Goal: Transaction & Acquisition: Purchase product/service

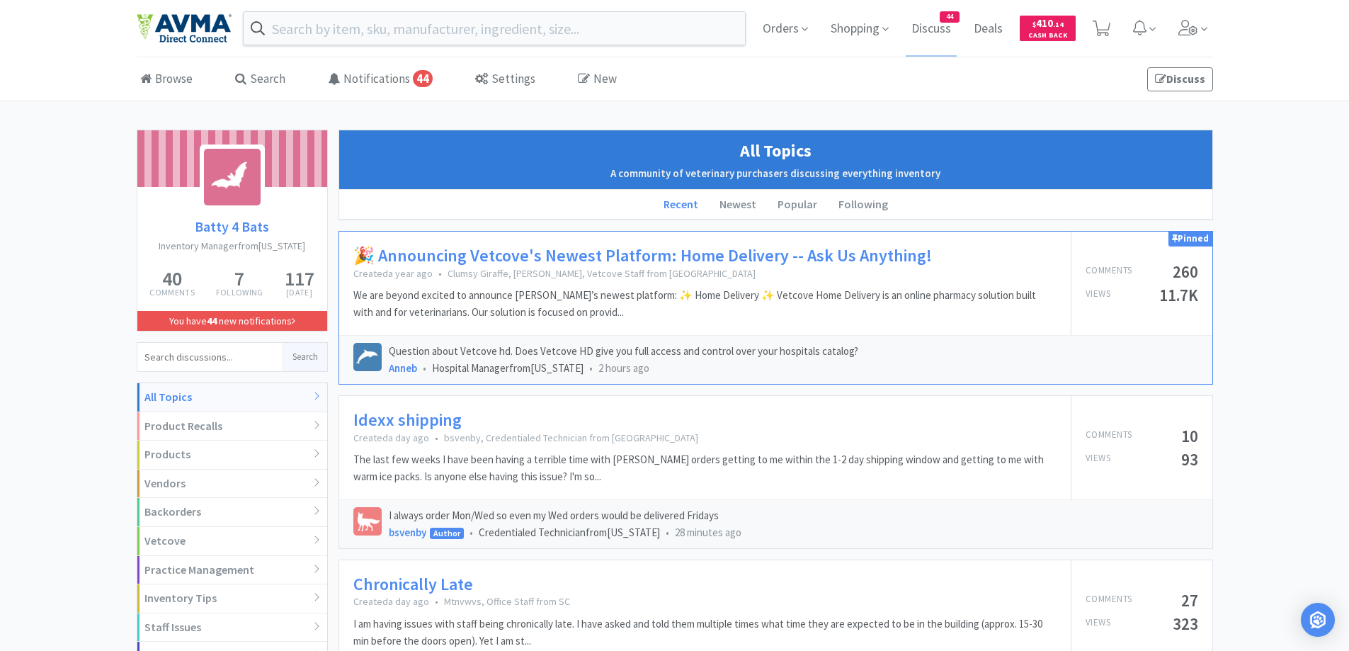
click at [947, 88] on div "Browse Search Notifications 44 Settings New Discuss" at bounding box center [675, 79] width 1076 height 42
click at [765, 35] on span "Orders" at bounding box center [785, 28] width 57 height 57
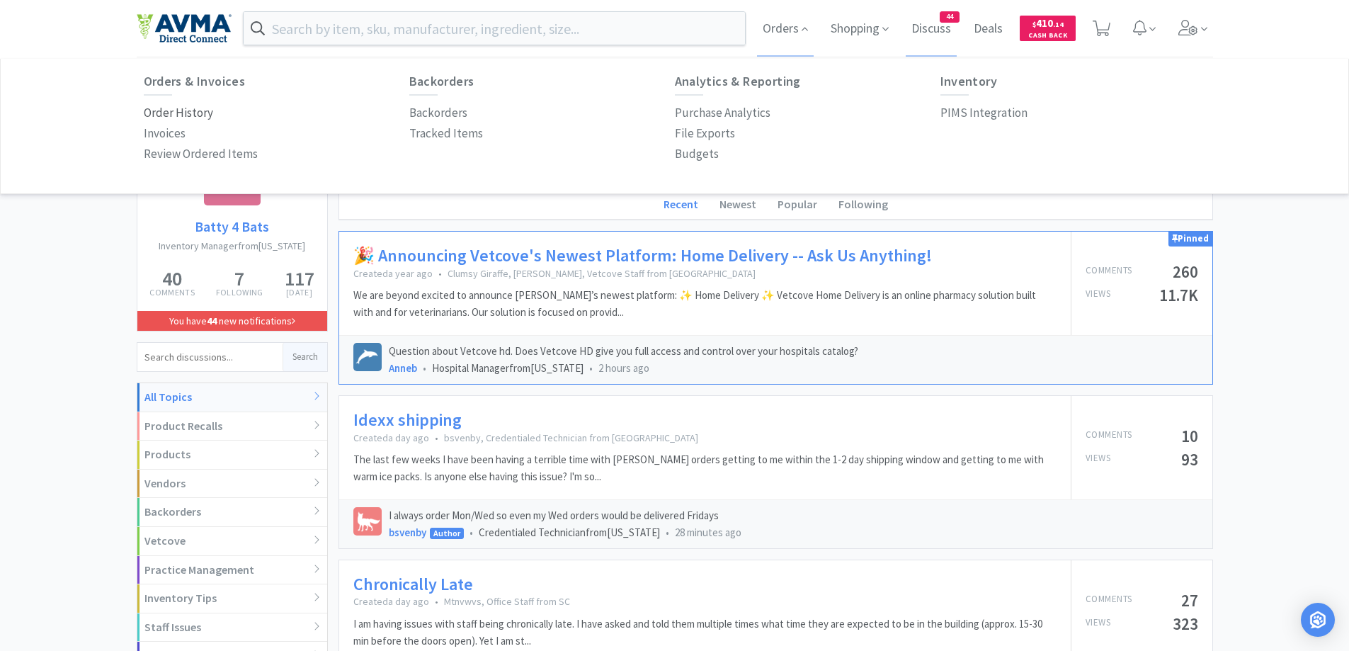
click at [208, 108] on p "Order History" at bounding box center [178, 112] width 69 height 19
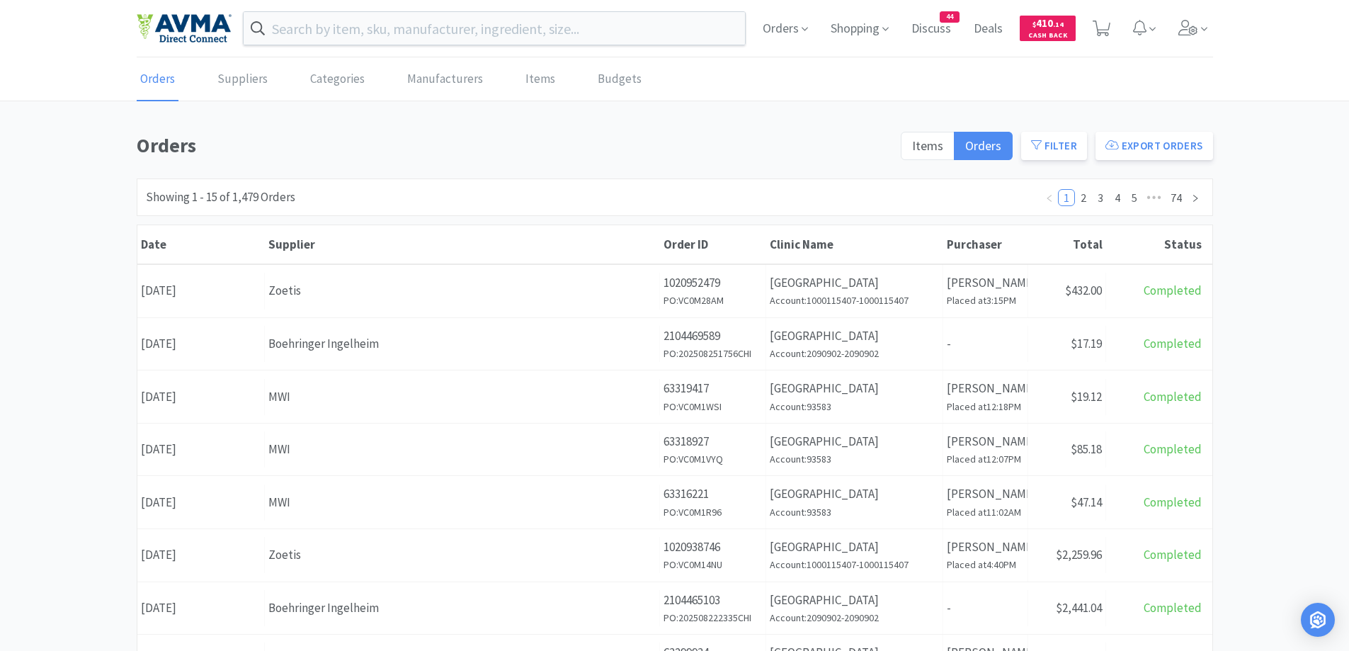
click at [1272, 304] on div "Orders Items Orders Filter Export Orders Filters Filter Suppliers All Suppliers…" at bounding box center [674, 618] width 1349 height 977
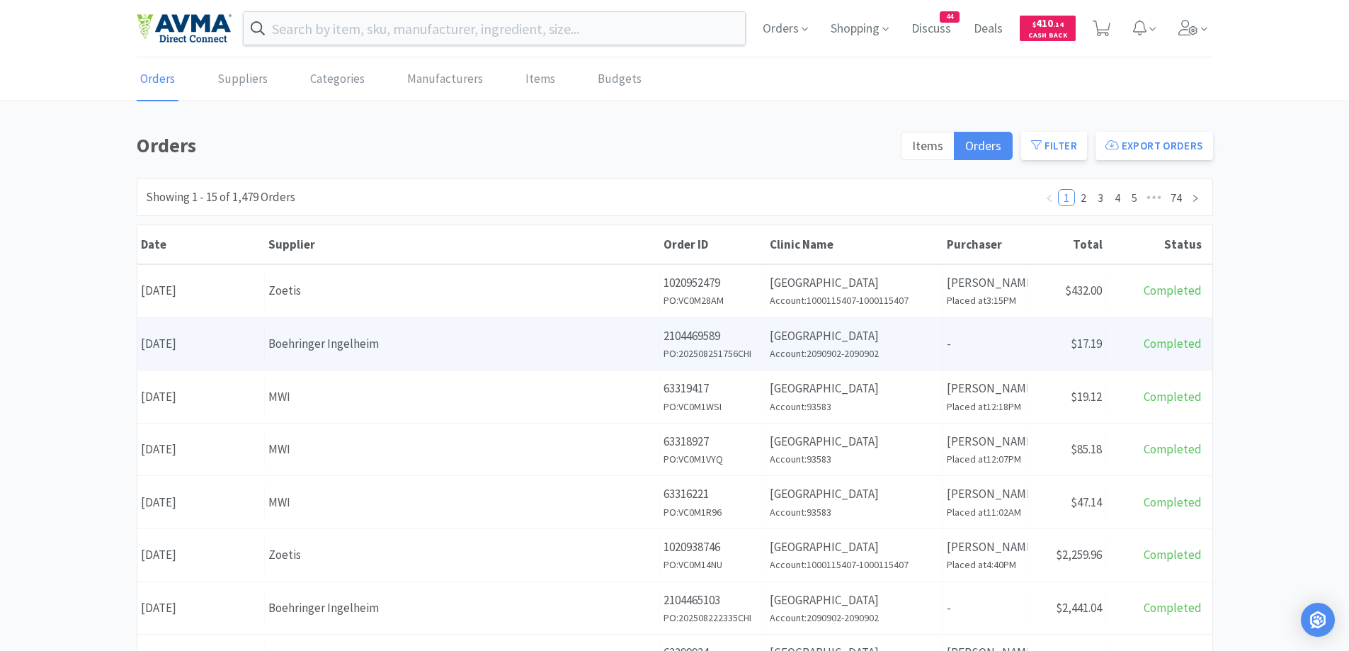
click at [366, 357] on div "Supplier Boehringer Ingelheim" at bounding box center [462, 344] width 395 height 36
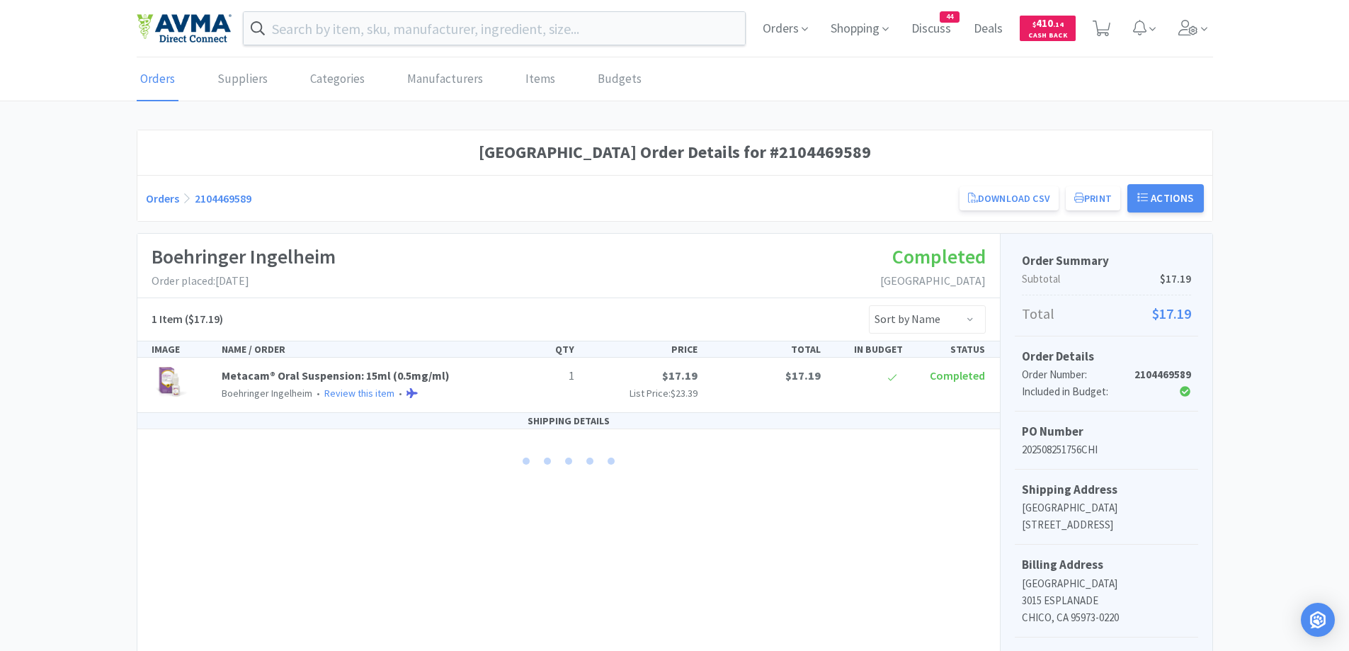
click at [164, 193] on link "Orders" at bounding box center [162, 198] width 33 height 14
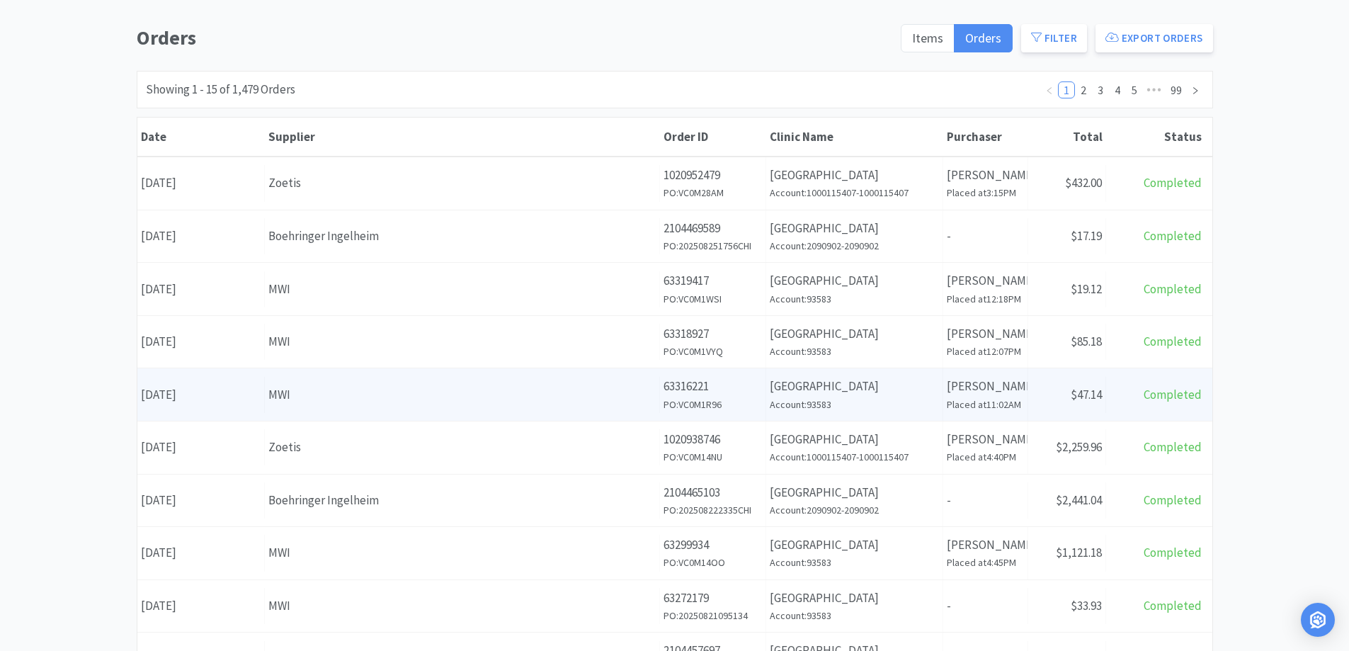
scroll to position [142, 0]
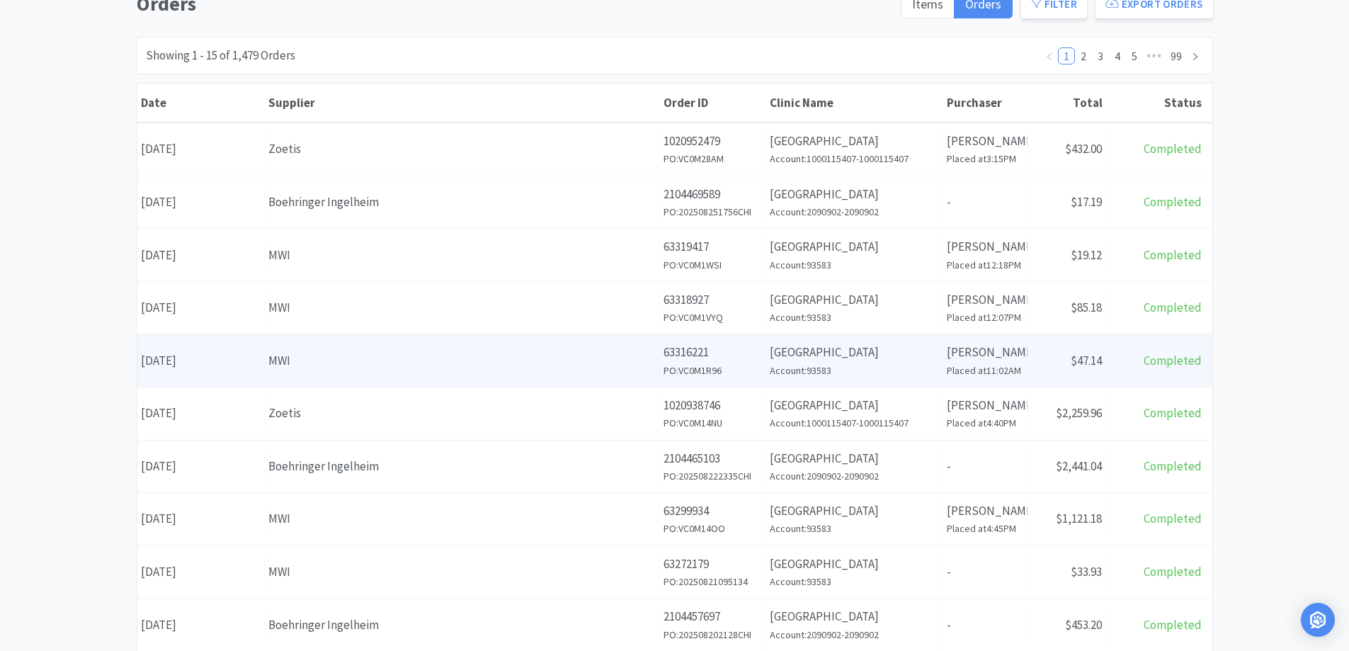
click at [341, 528] on div "MWI" at bounding box center [461, 518] width 387 height 19
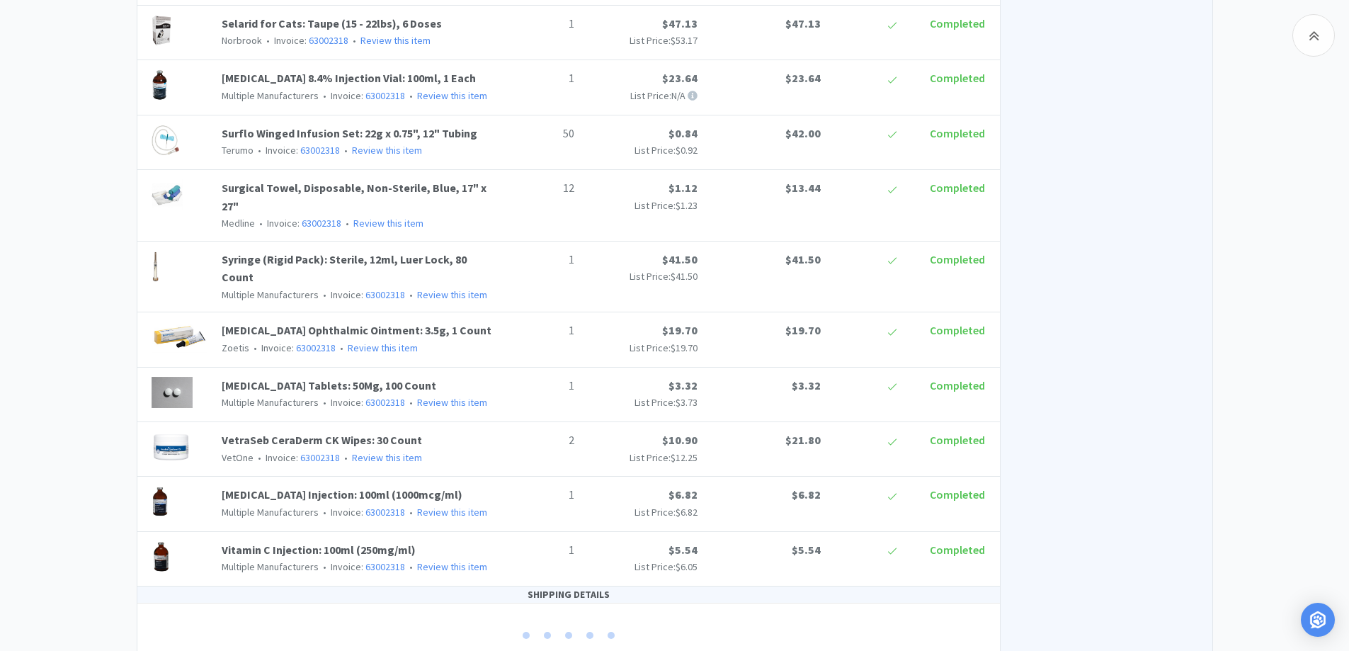
scroll to position [1883, 0]
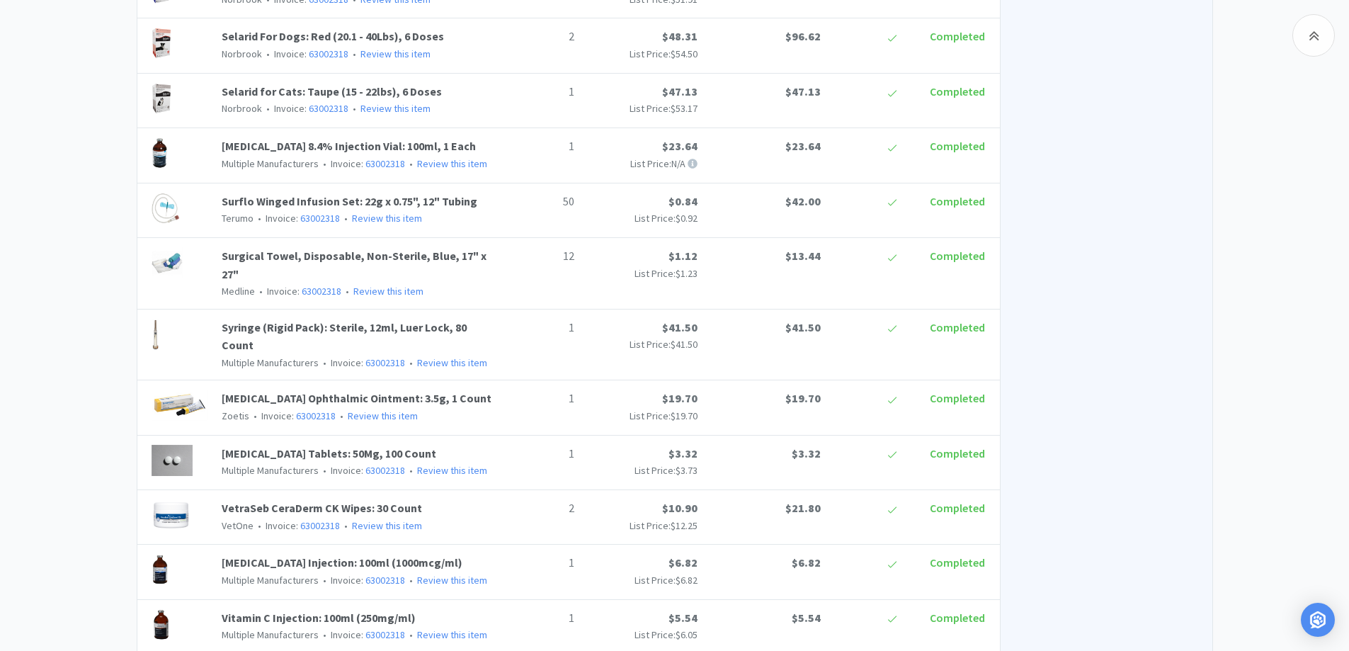
scroll to position [1925, 0]
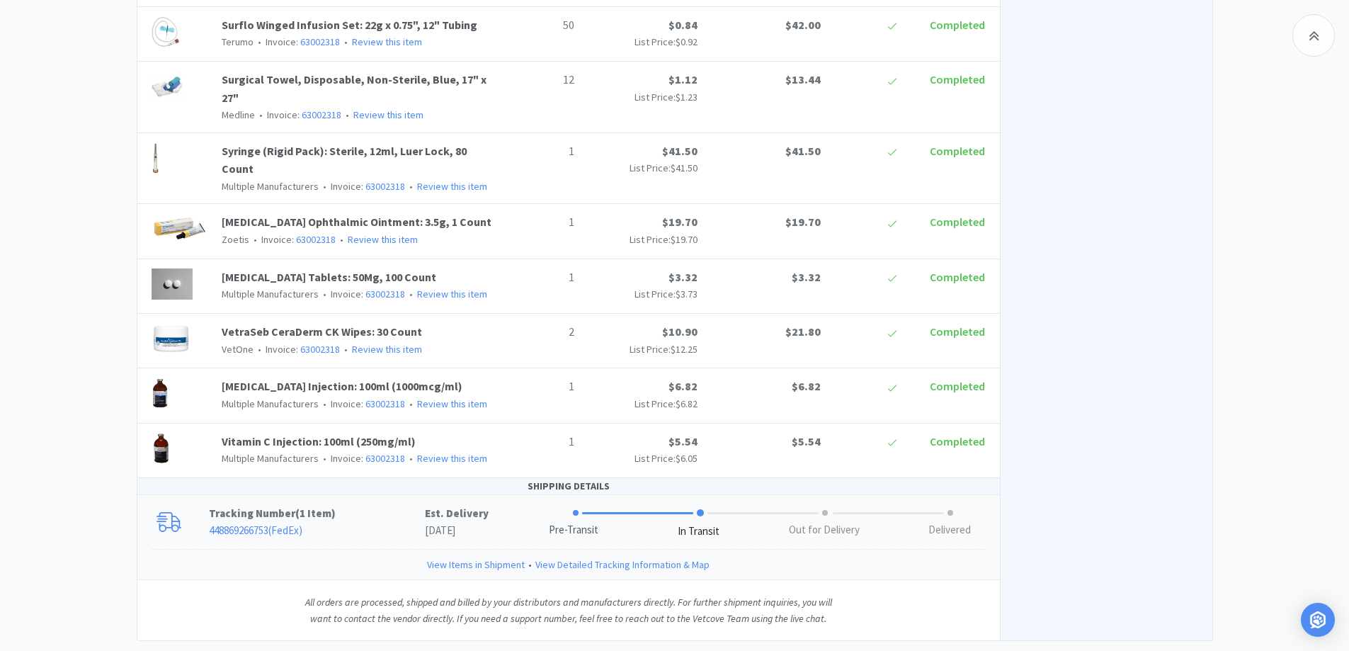
click at [365, 522] on p "448869266753 ( FedEx )" at bounding box center [317, 530] width 216 height 17
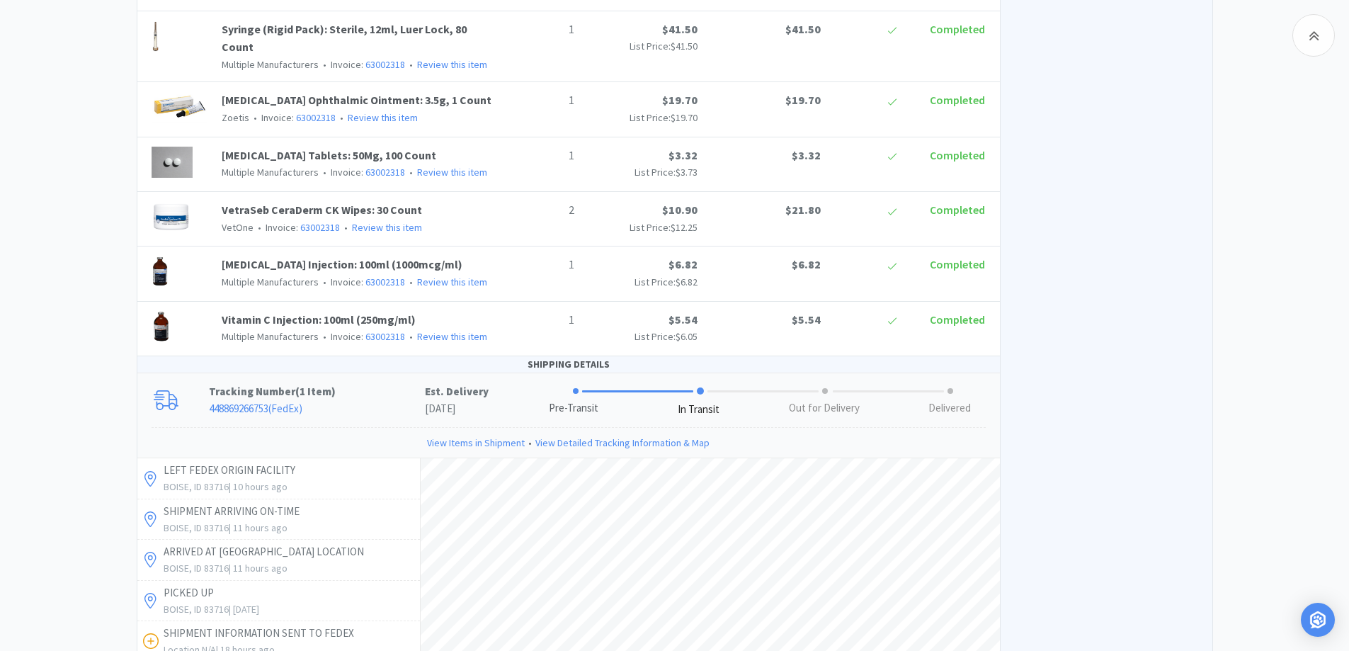
scroll to position [1904, 0]
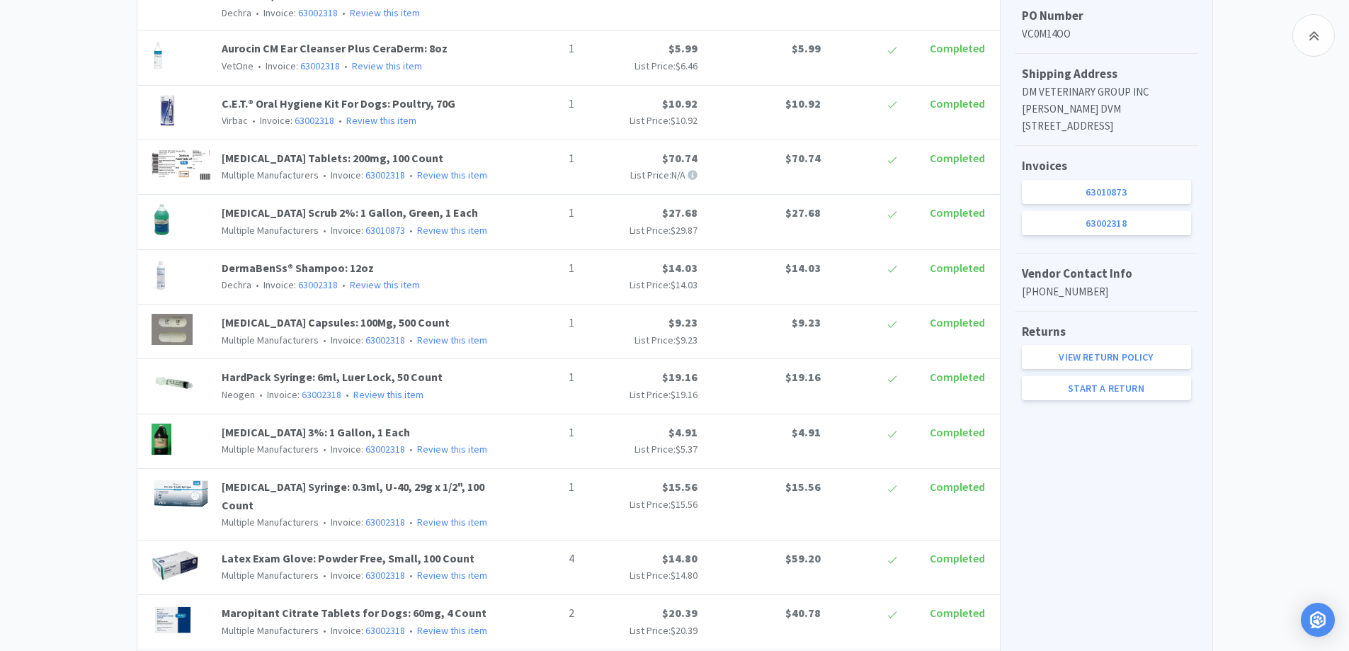
scroll to position [63, 0]
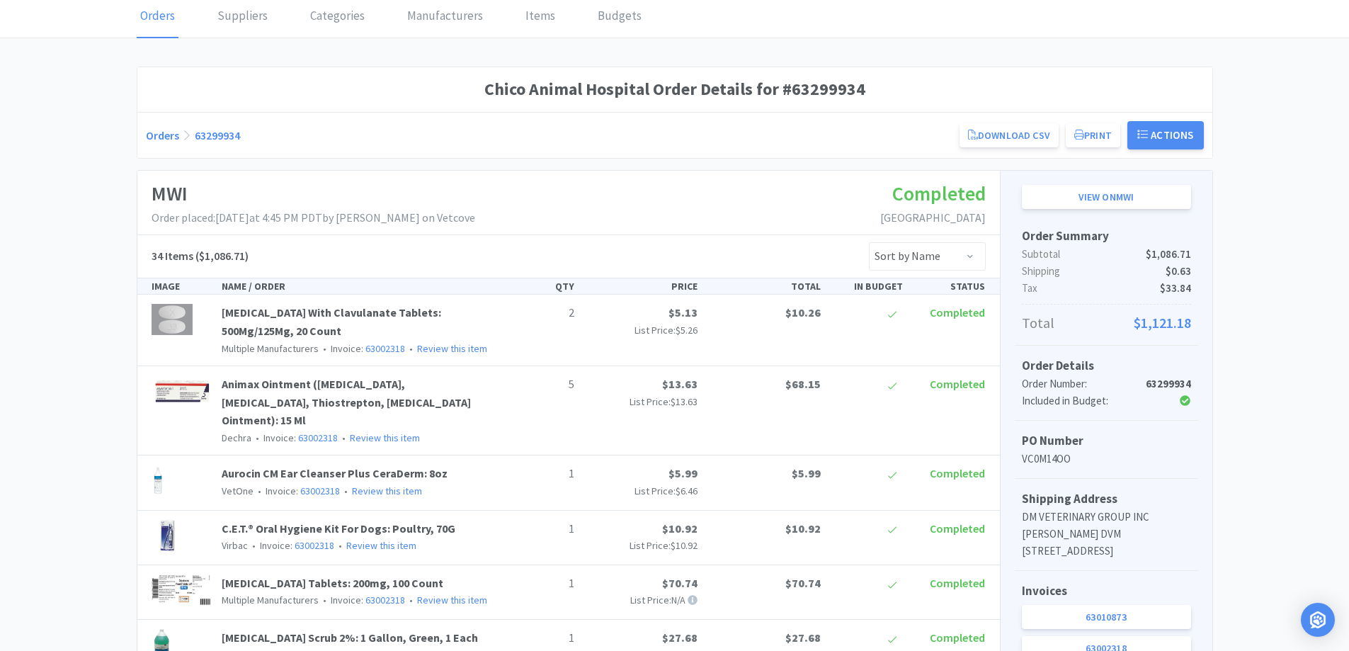
click at [153, 137] on link "Orders" at bounding box center [162, 135] width 33 height 14
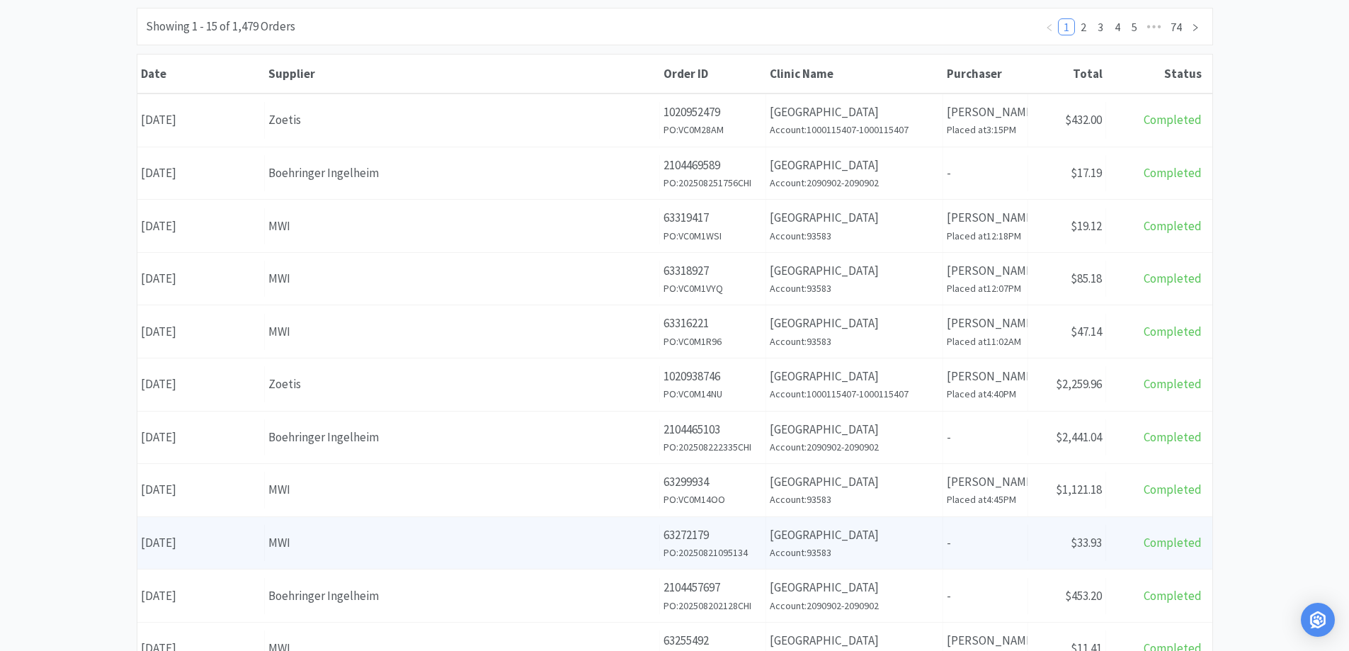
scroll to position [205, 0]
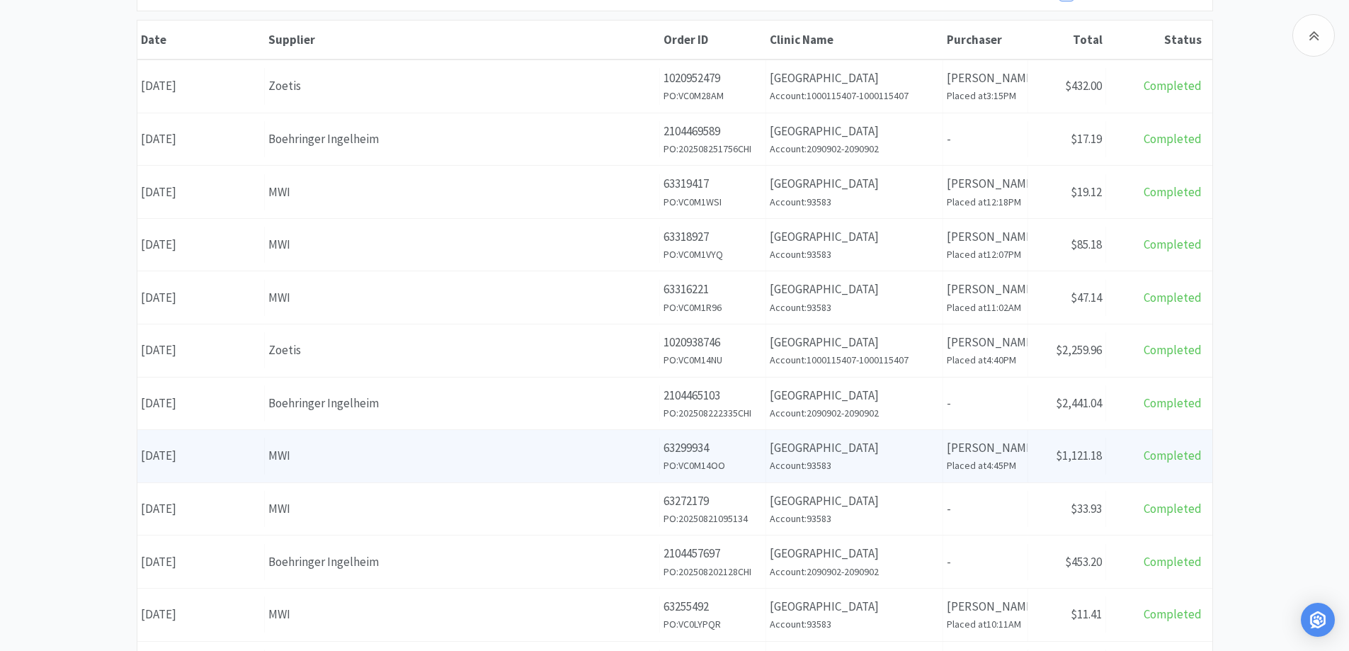
click at [634, 455] on div "MWI" at bounding box center [461, 455] width 387 height 19
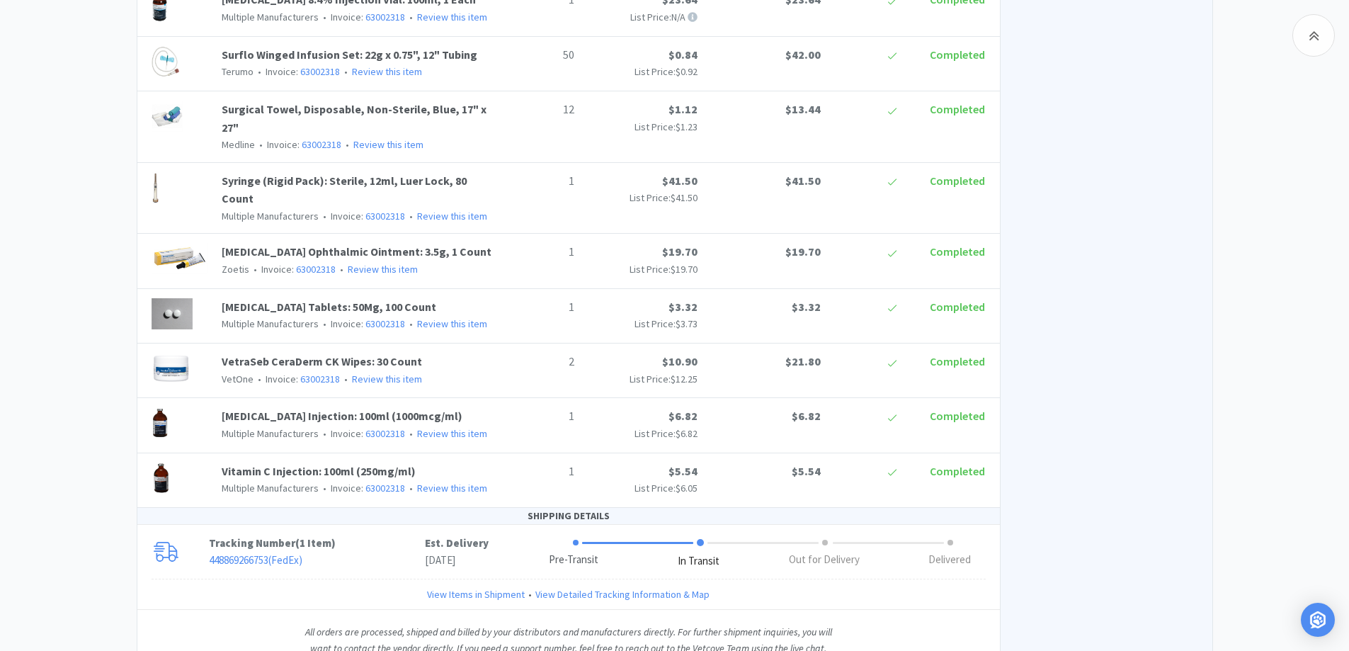
scroll to position [1925, 0]
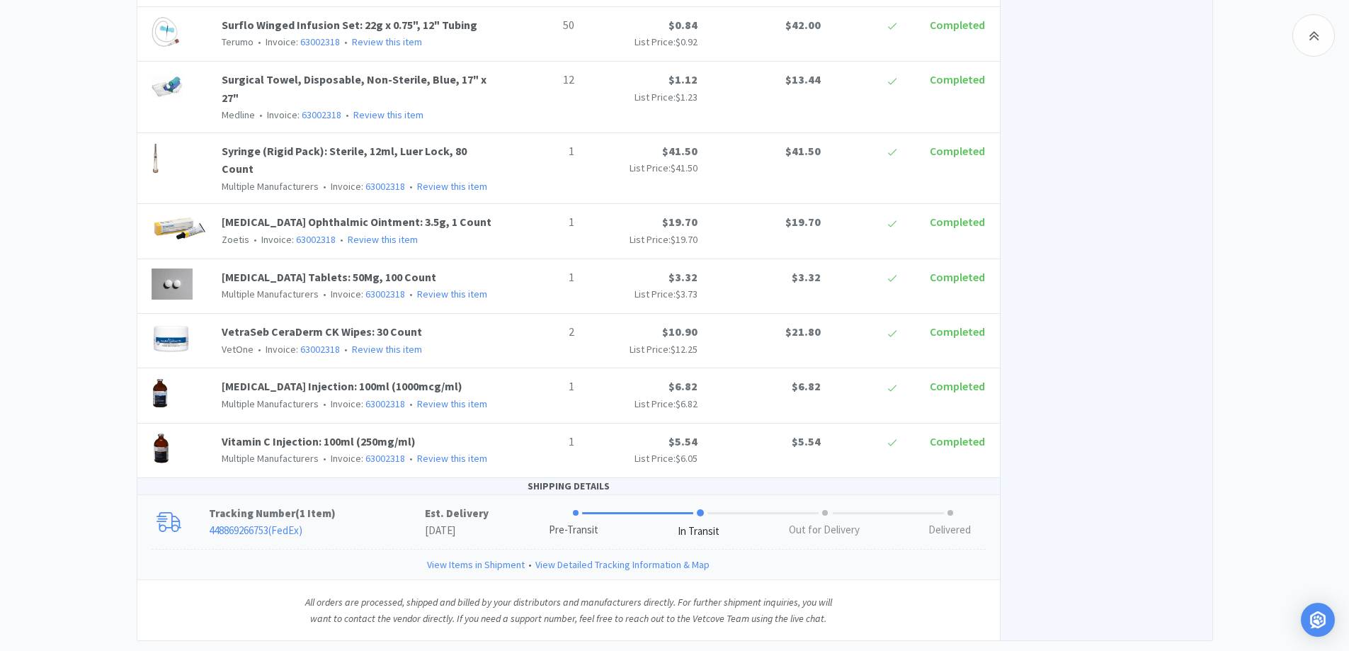
click at [350, 505] on p "Tracking Number ( 1 Item )" at bounding box center [317, 513] width 216 height 17
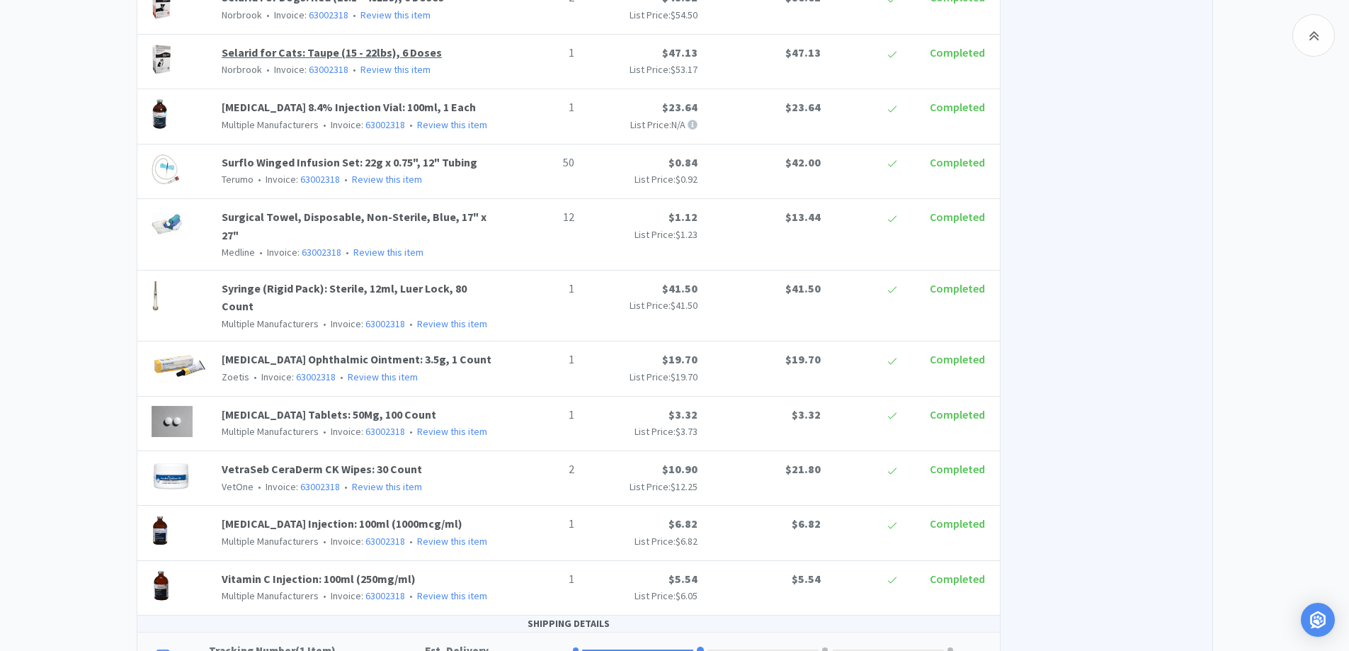
scroll to position [1783, 0]
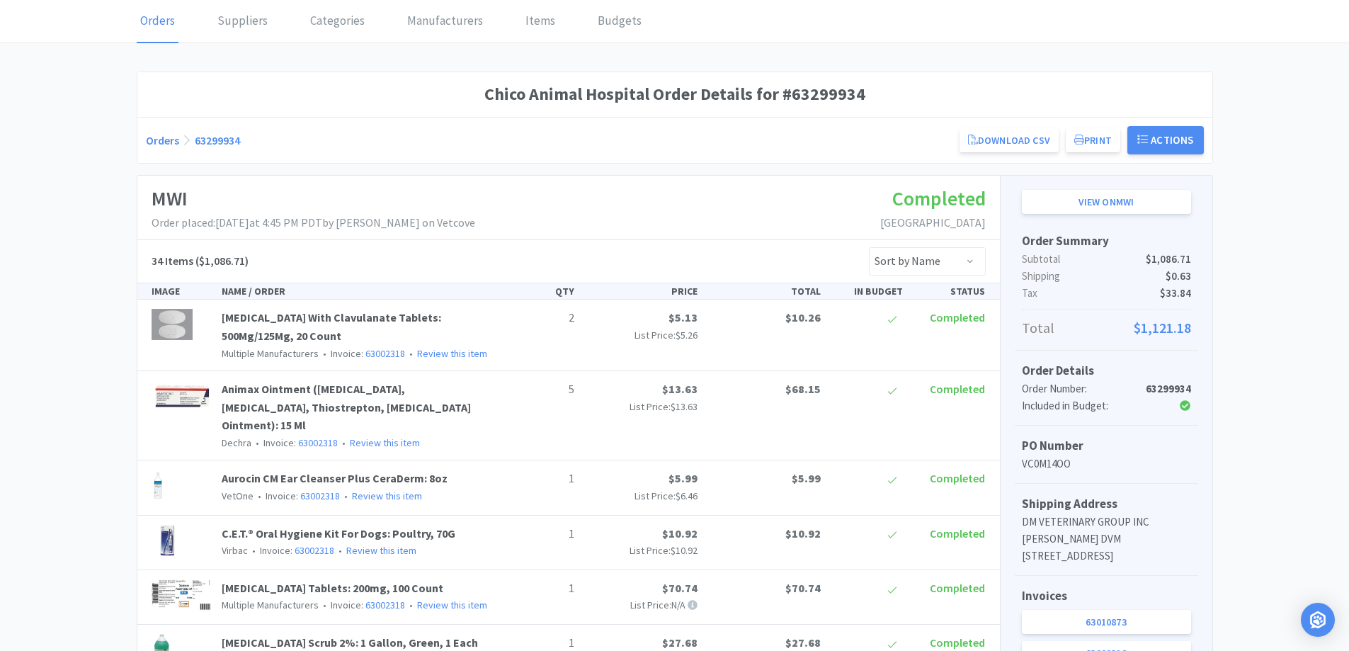
scroll to position [0, 0]
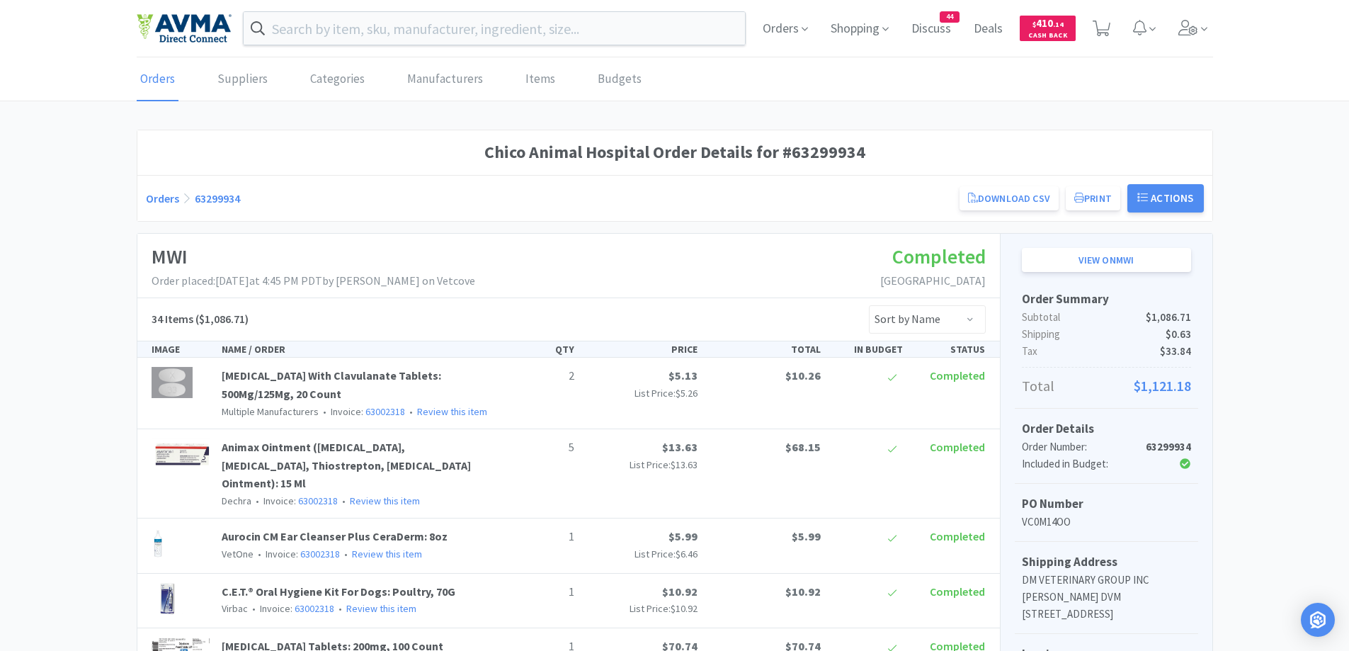
click at [154, 197] on link "Orders" at bounding box center [162, 198] width 33 height 14
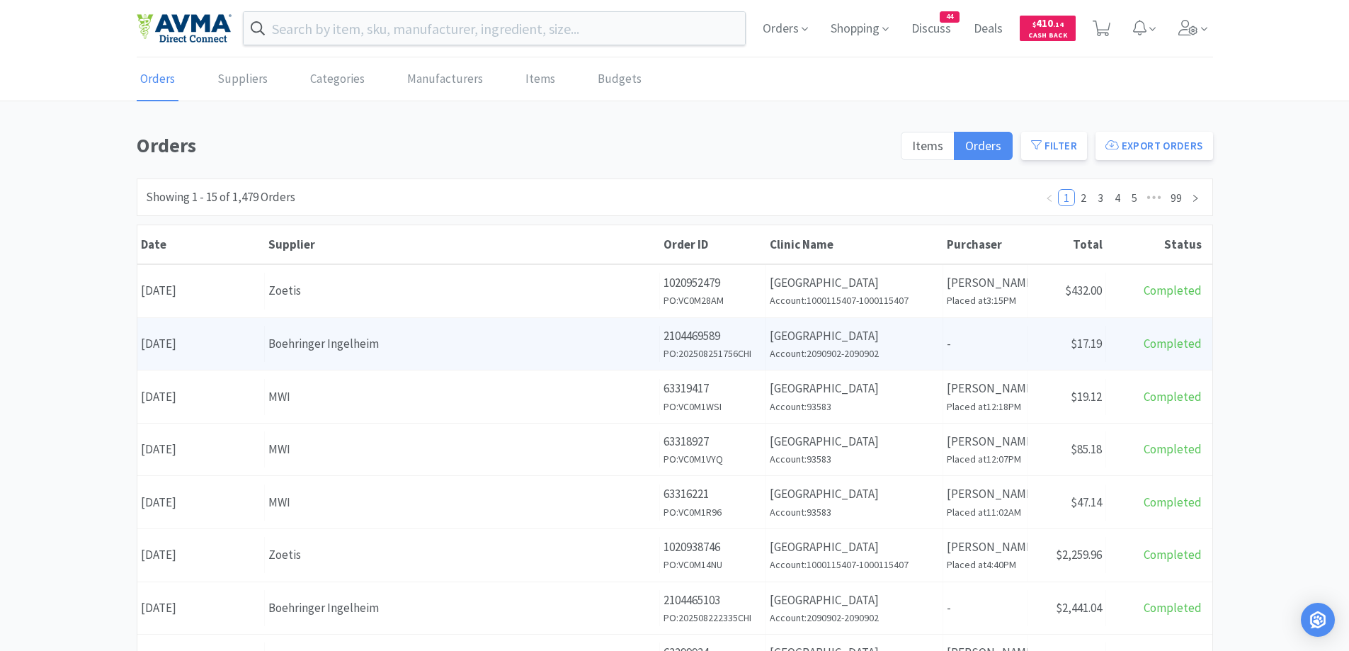
scroll to position [142, 0]
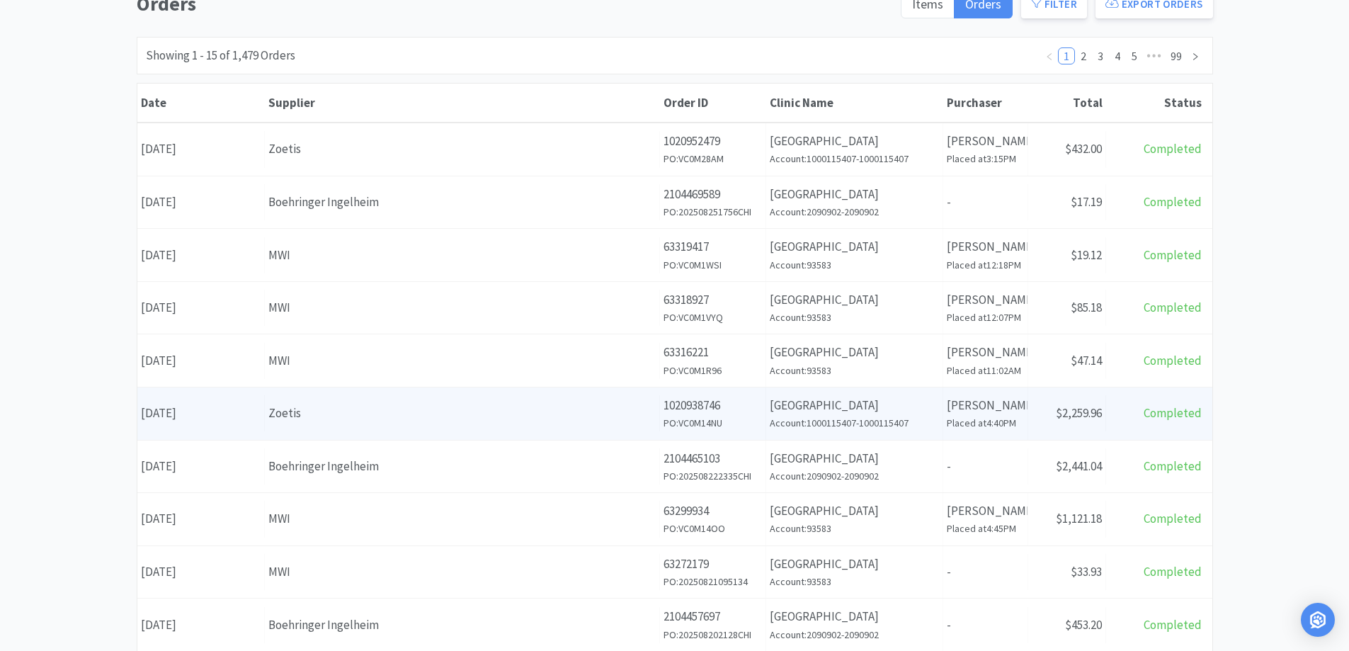
click at [736, 408] on p "1020938746" at bounding box center [712, 405] width 98 height 19
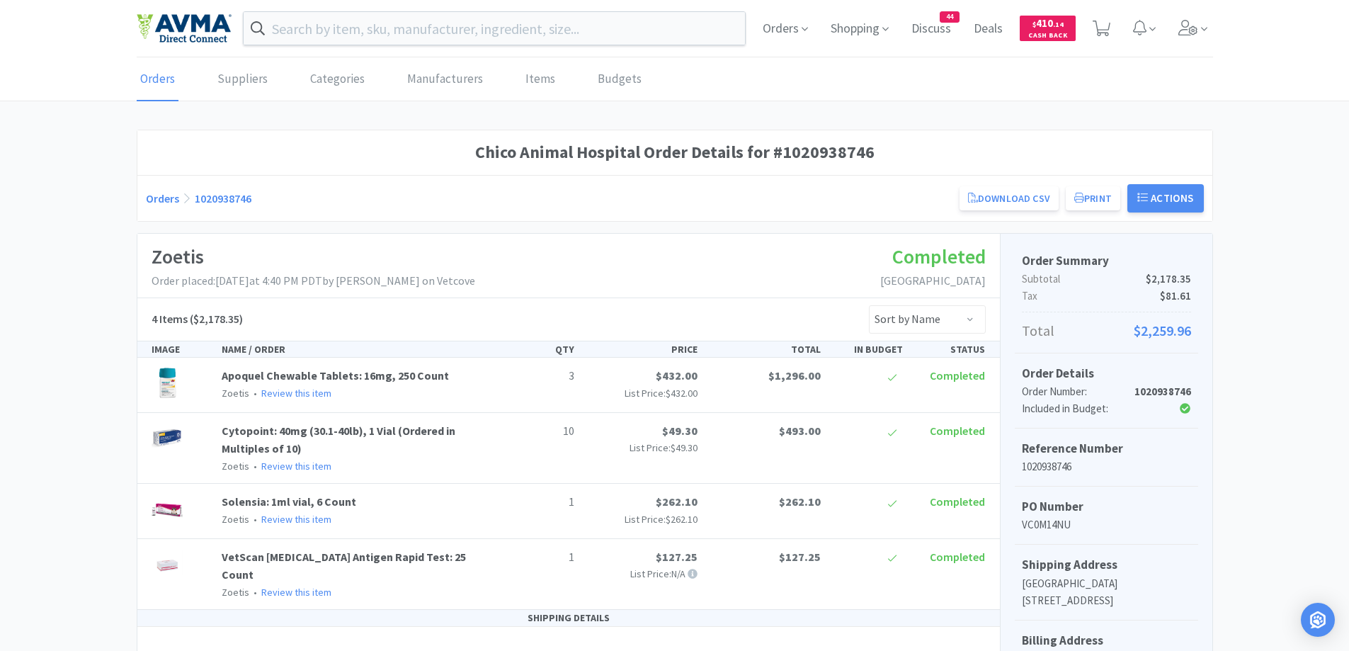
scroll to position [283, 0]
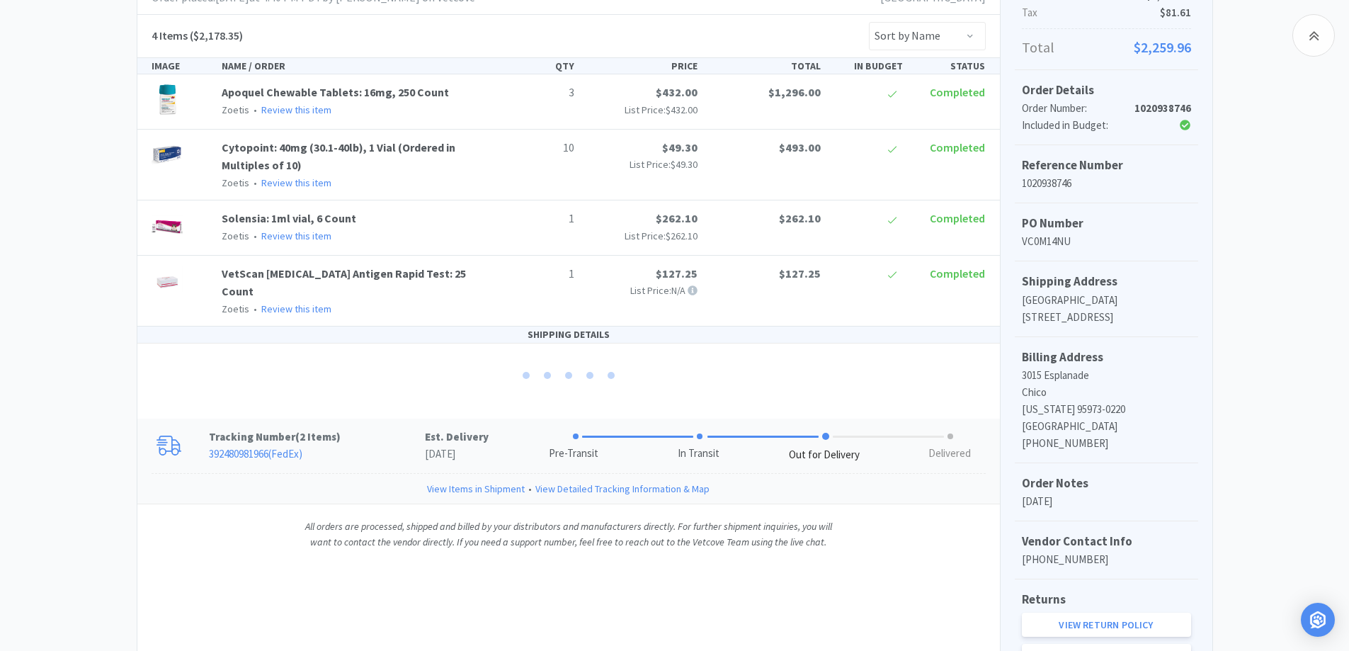
click at [382, 428] on p "Tracking Number ( 2 Items )" at bounding box center [317, 436] width 216 height 17
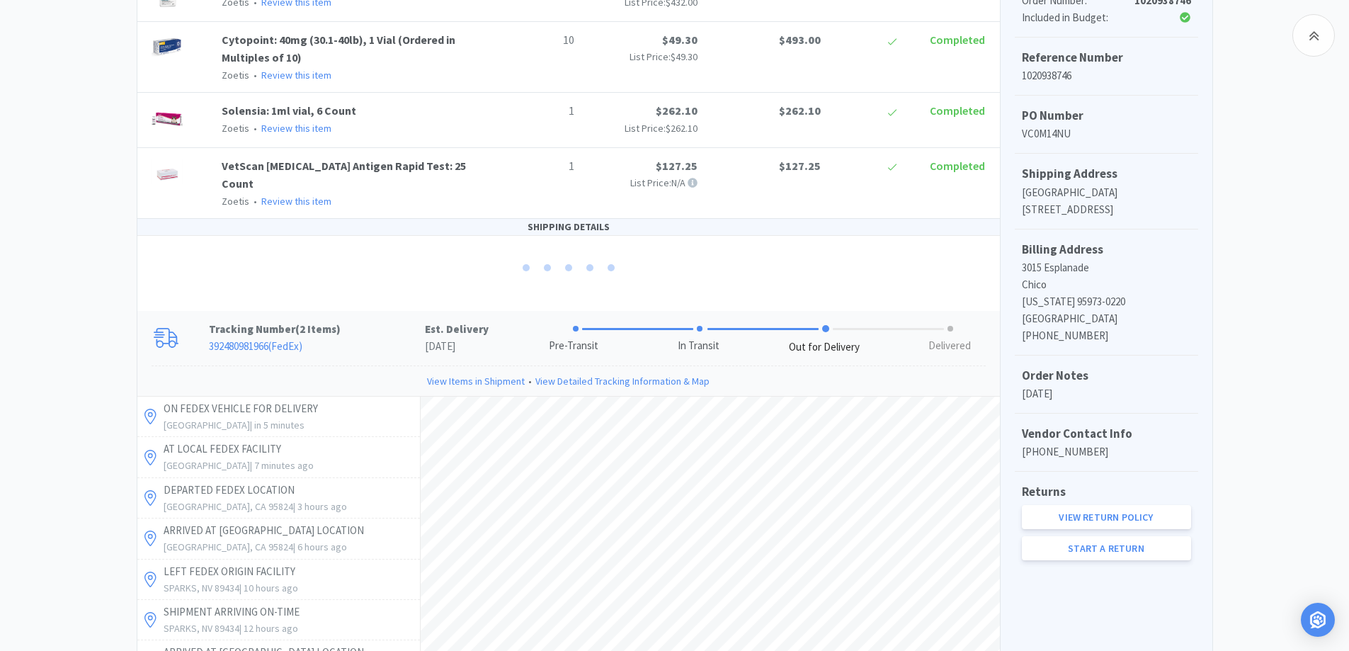
scroll to position [425, 0]
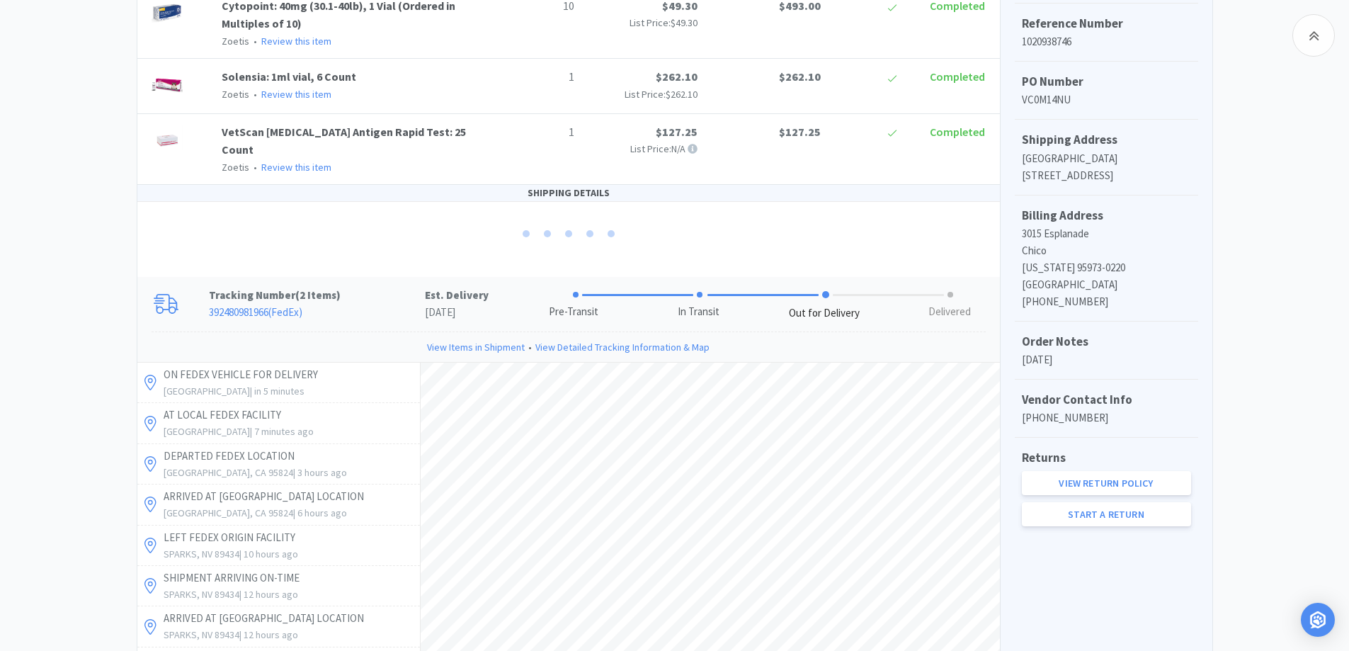
click at [21, 330] on div "Chico Animal Hospital Order Details for #1020938746 Orders 1020938746 Download …" at bounding box center [674, 364] width 1349 height 1318
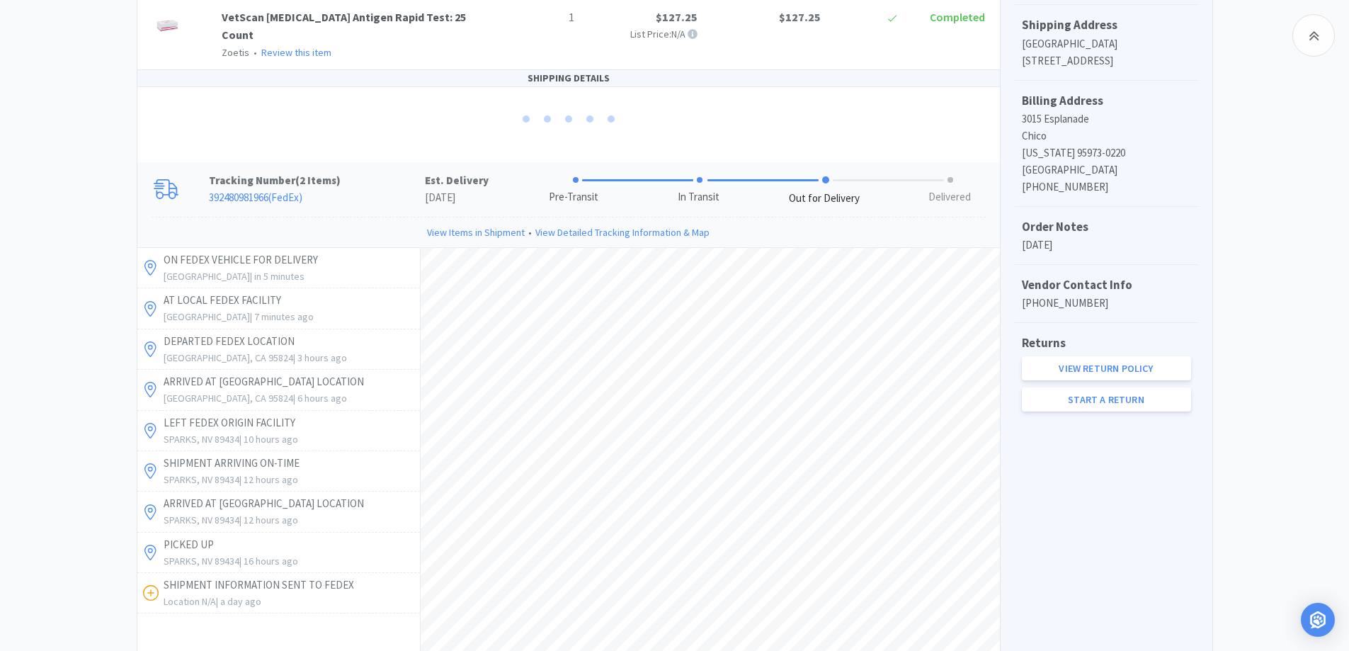
scroll to position [398, 0]
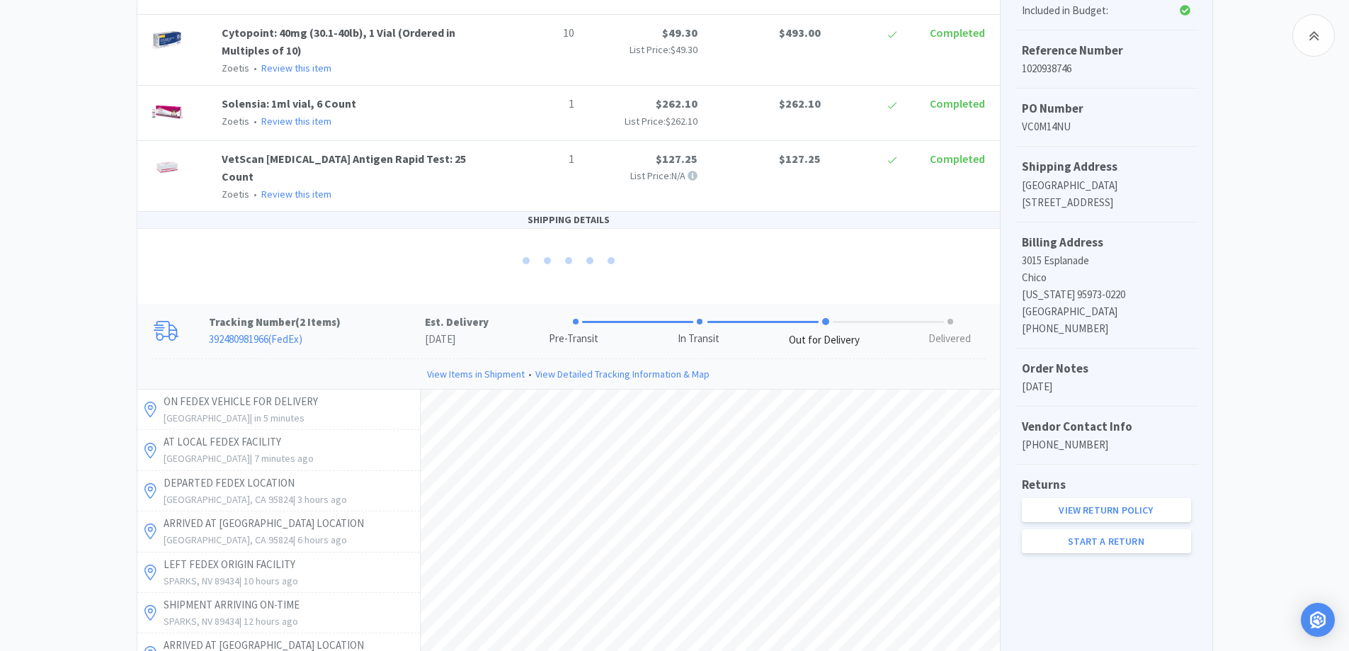
click at [1237, 302] on div "Chico Animal Hospital Order Details for #1020938746 Orders 1020938746 Download …" at bounding box center [674, 391] width 1349 height 1318
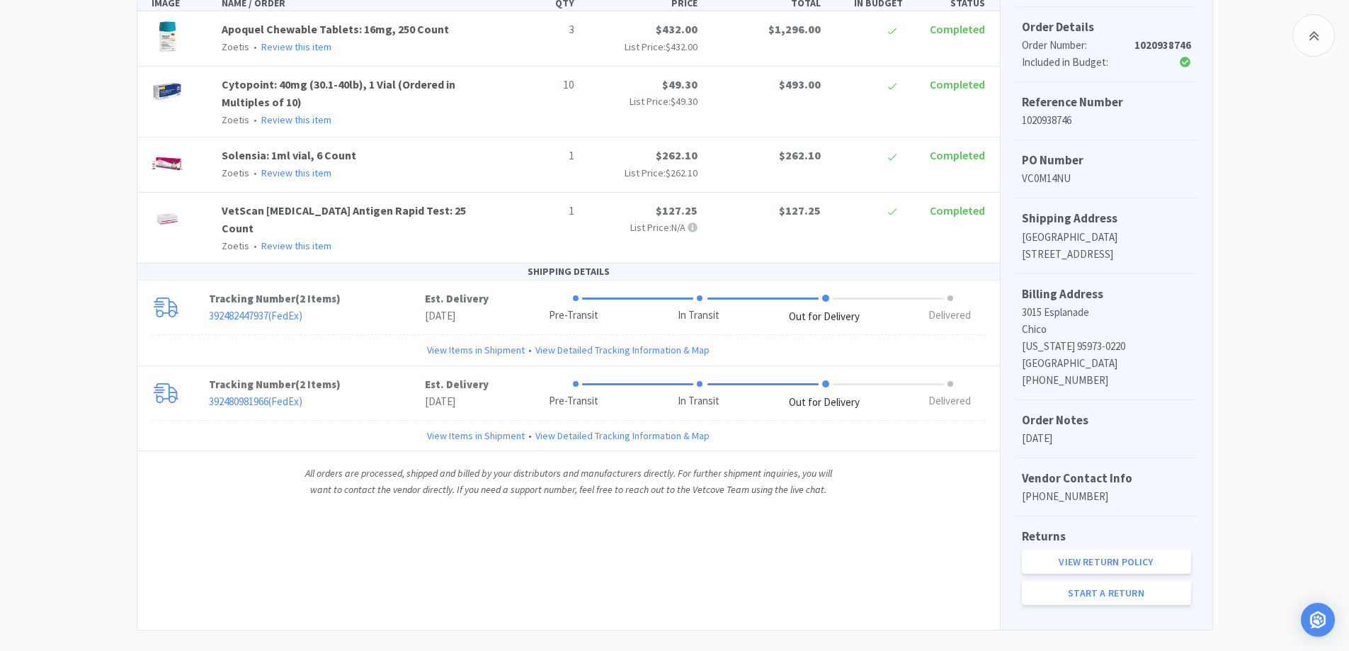
scroll to position [351, 0]
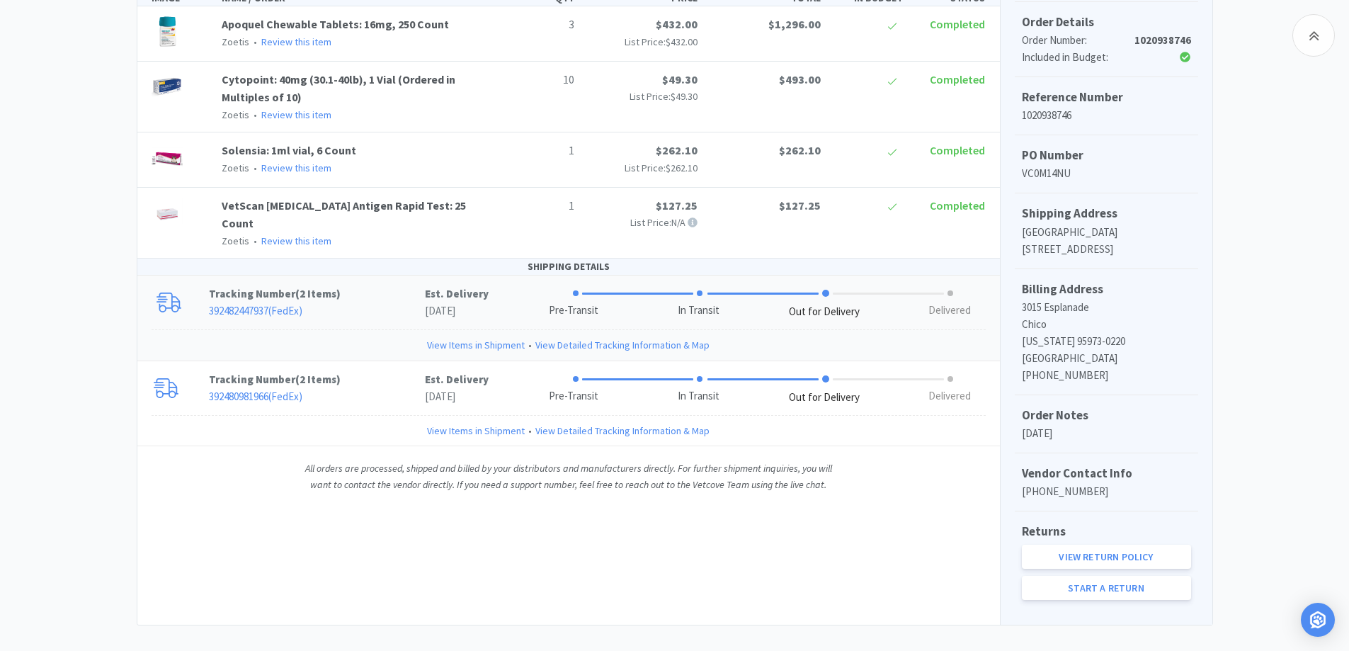
click at [383, 285] on p "Tracking Number ( 2 Items )" at bounding box center [317, 293] width 216 height 17
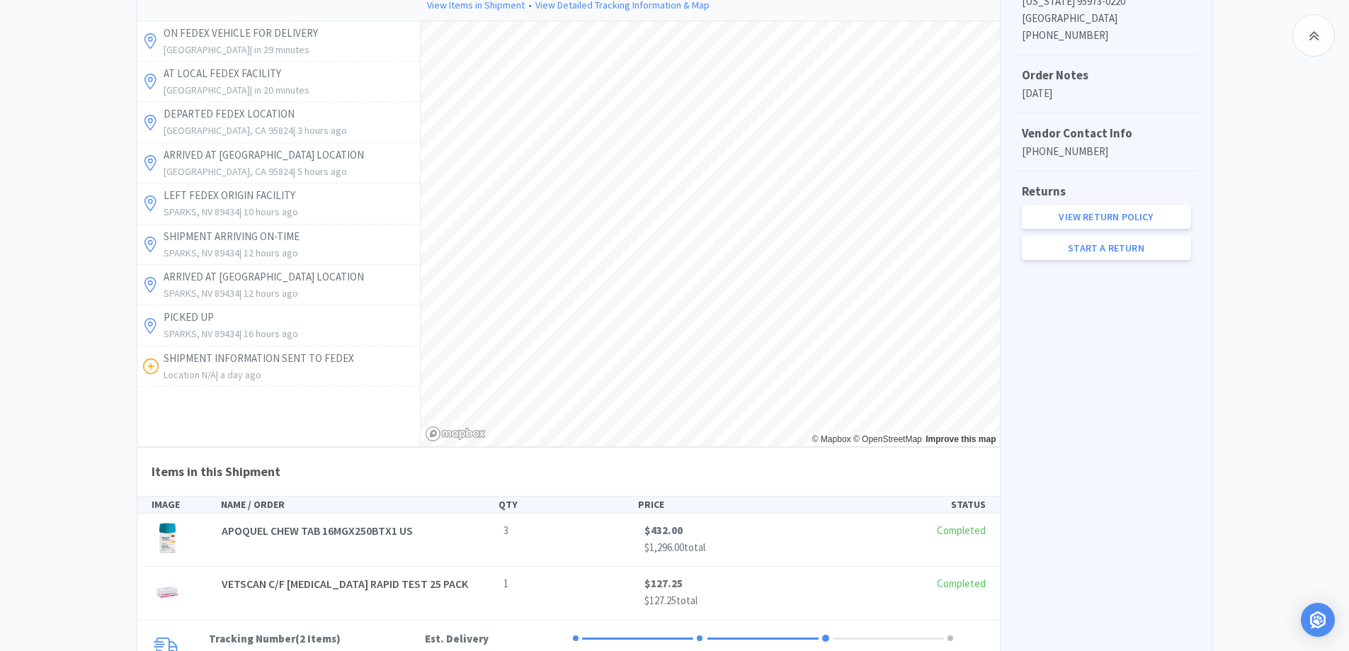
scroll to position [549, 0]
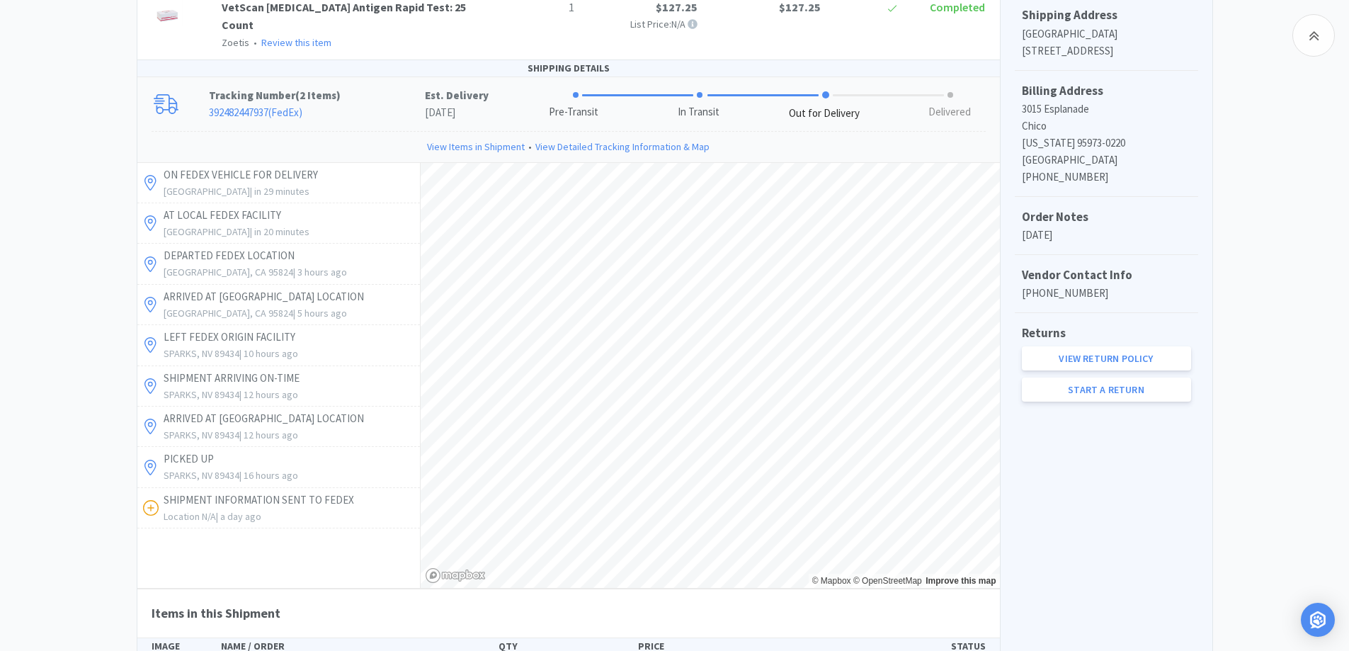
click at [53, 253] on div "Chico Animal Hospital Order Details for #1020938746 Orders 1020938746 Download …" at bounding box center [674, 243] width 1349 height 1327
click at [54, 251] on div "Chico Animal Hospital Order Details for #1020938746 Orders 1020938746 Download …" at bounding box center [674, 243] width 1349 height 1327
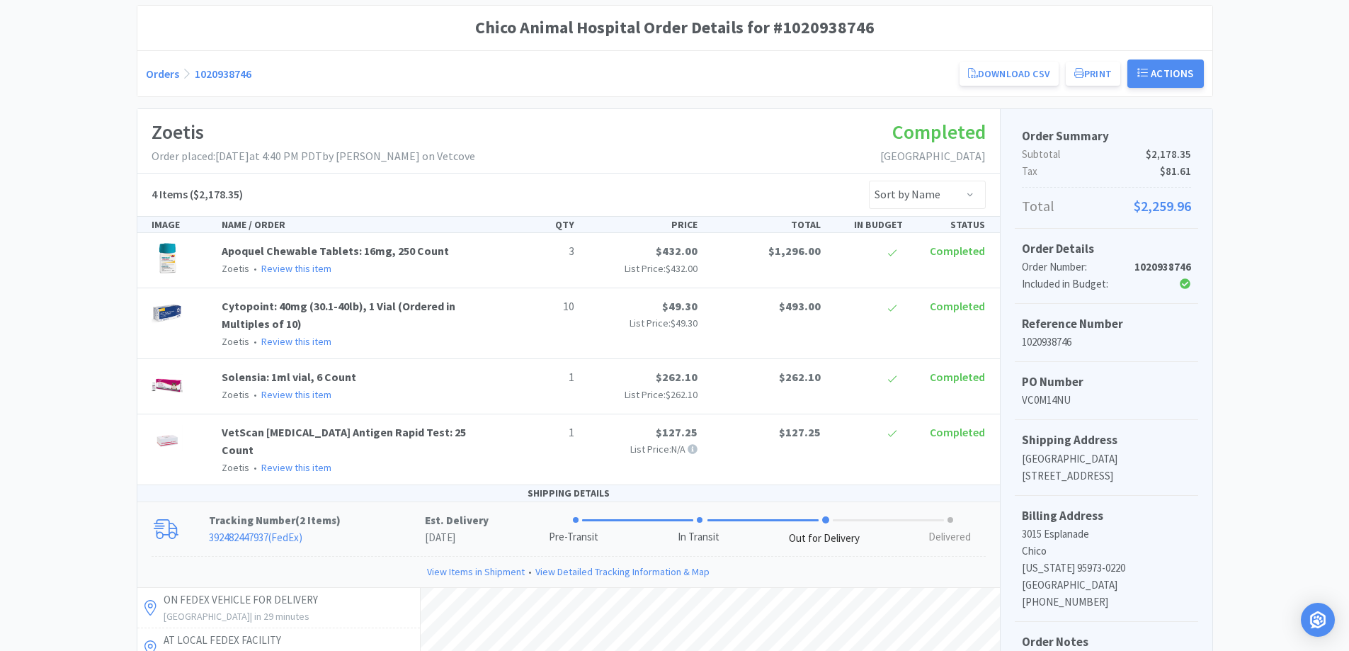
click at [157, 64] on div "Orders 1020938746 Download CSV Print Chico Animal Hospital Order for Zoetis PO …" at bounding box center [675, 73] width 1058 height 28
click at [165, 74] on link "Orders" at bounding box center [162, 74] width 33 height 14
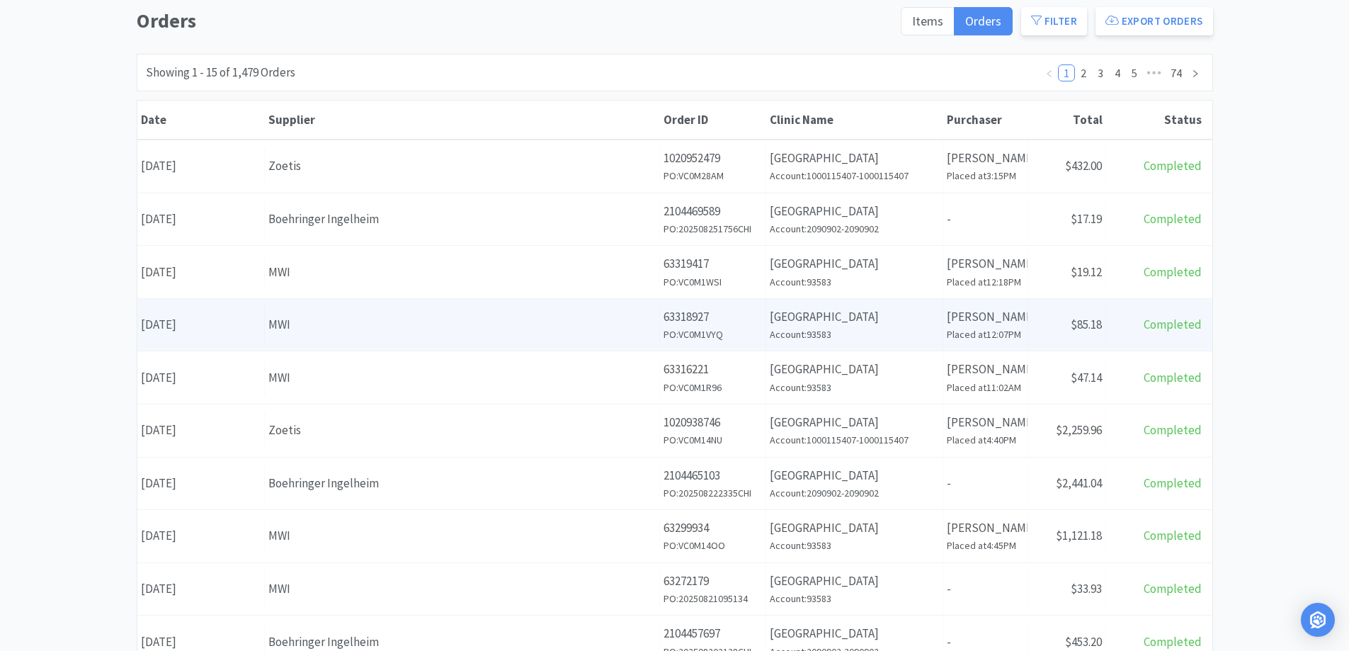
click at [511, 311] on div "Supplier MWI" at bounding box center [462, 325] width 395 height 36
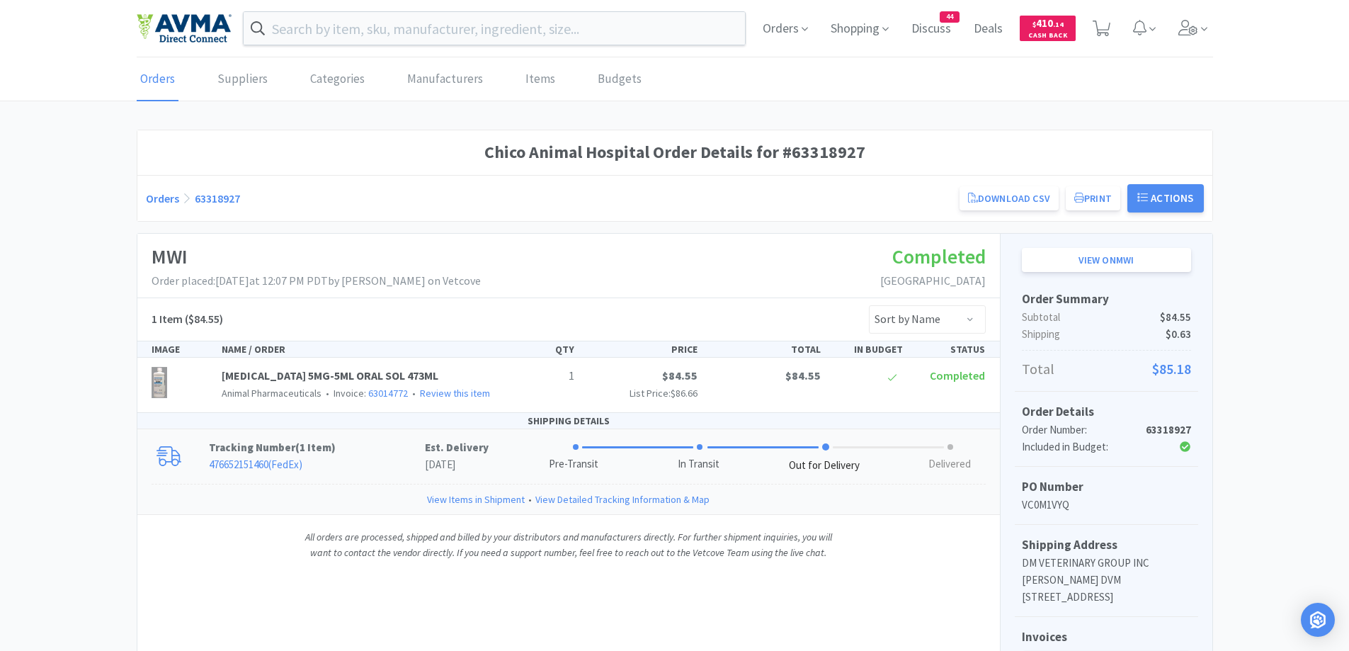
click at [374, 454] on p "Tracking Number ( 1 Item )" at bounding box center [317, 447] width 216 height 17
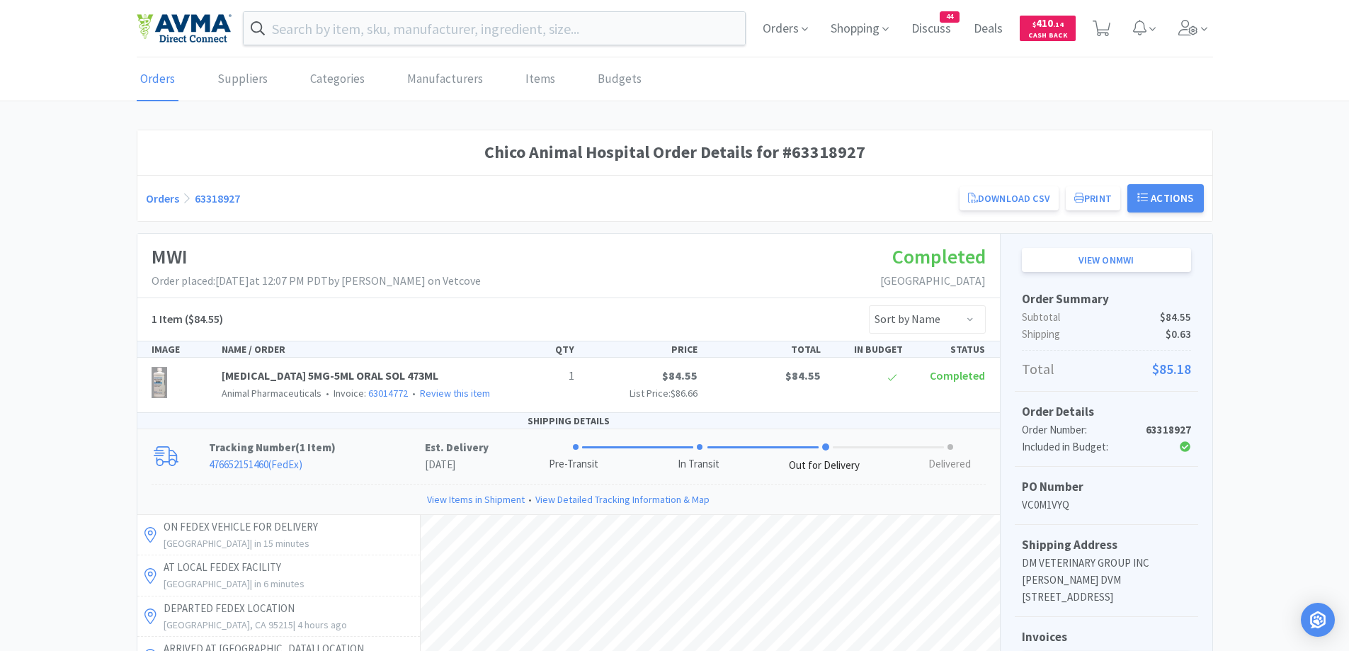
click at [160, 188] on div "Orders 63318927 Download CSV Print Chico Animal Hospital Order for MWI PO Numbe…" at bounding box center [675, 198] width 1058 height 28
click at [159, 207] on div "Orders 63318927 Download CSV Print Chico Animal Hospital Order for MWI PO Numbe…" at bounding box center [675, 198] width 1058 height 28
click at [164, 202] on link "Orders" at bounding box center [162, 198] width 33 height 14
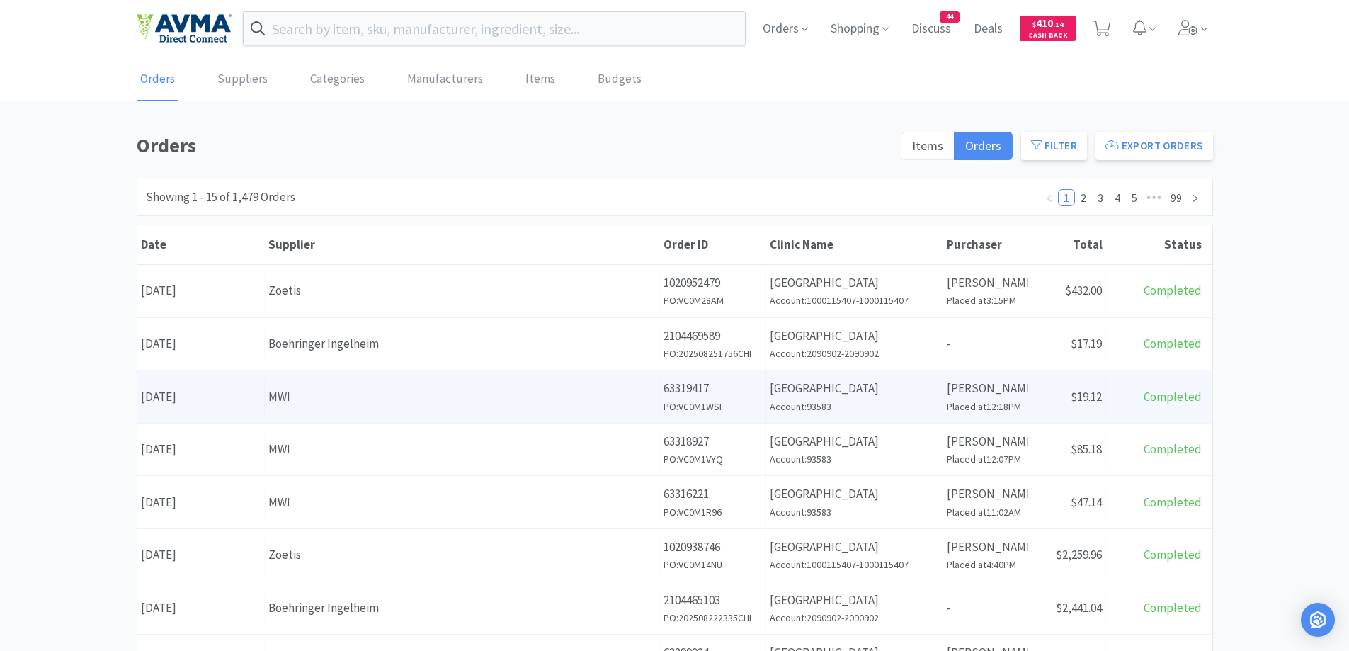
click at [435, 388] on div "MWI" at bounding box center [461, 396] width 387 height 19
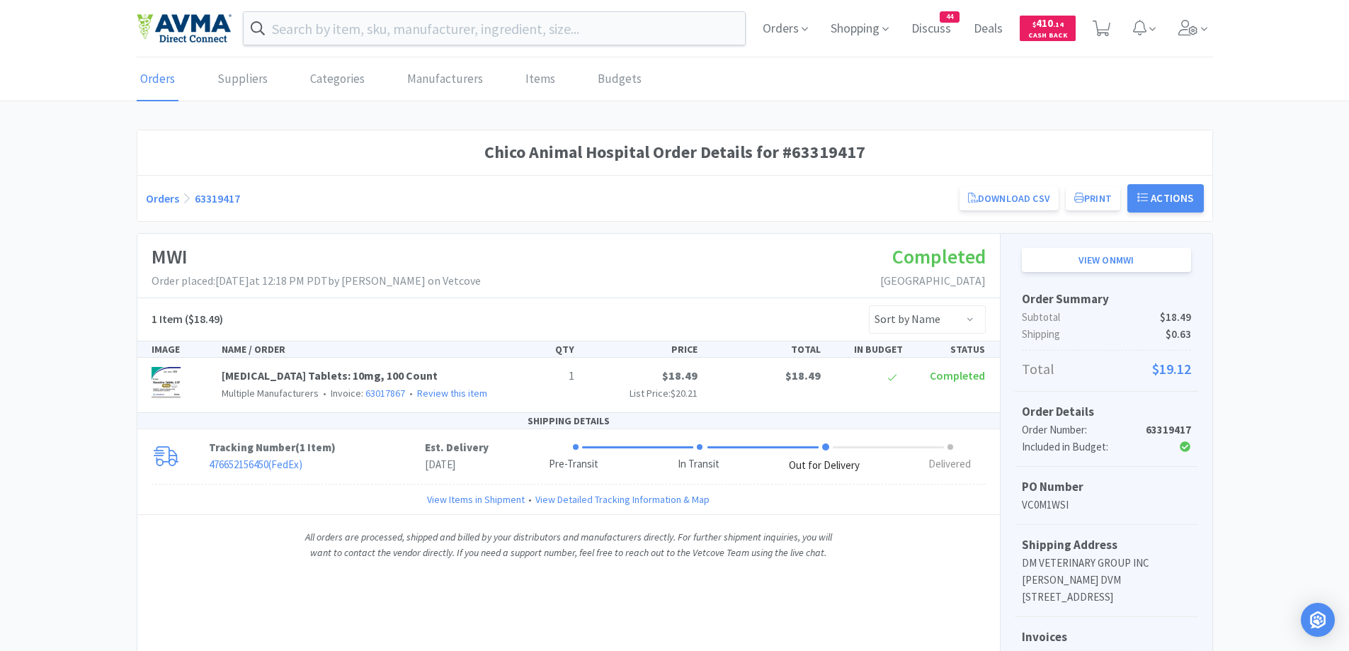
click at [95, 305] on div "Chico Animal Hospital Order Details for #63319417 Orders 63319417 Download CSV …" at bounding box center [674, 498] width 1349 height 736
click at [343, 467] on p "476652156450 ( FedEx )" at bounding box center [317, 464] width 216 height 17
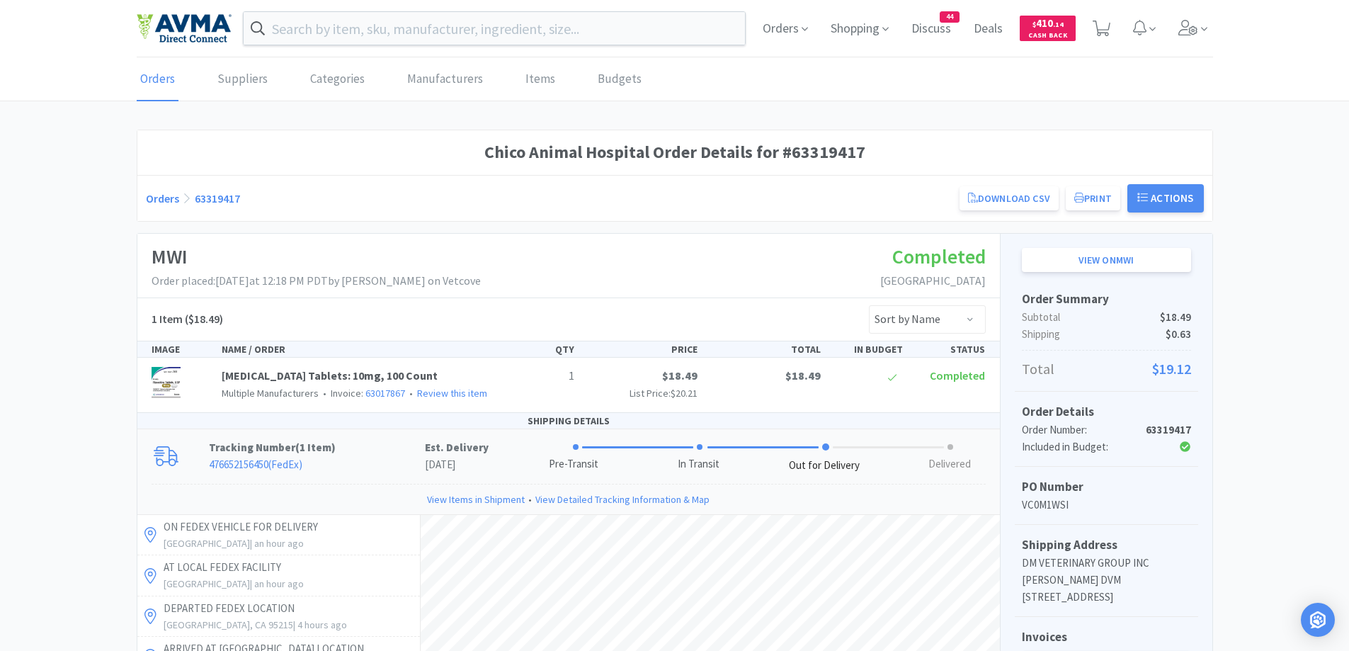
click at [38, 287] on div "Chico Animal Hospital Order Details for #63319417 Orders 63319417 Download CSV …" at bounding box center [674, 625] width 1349 height 991
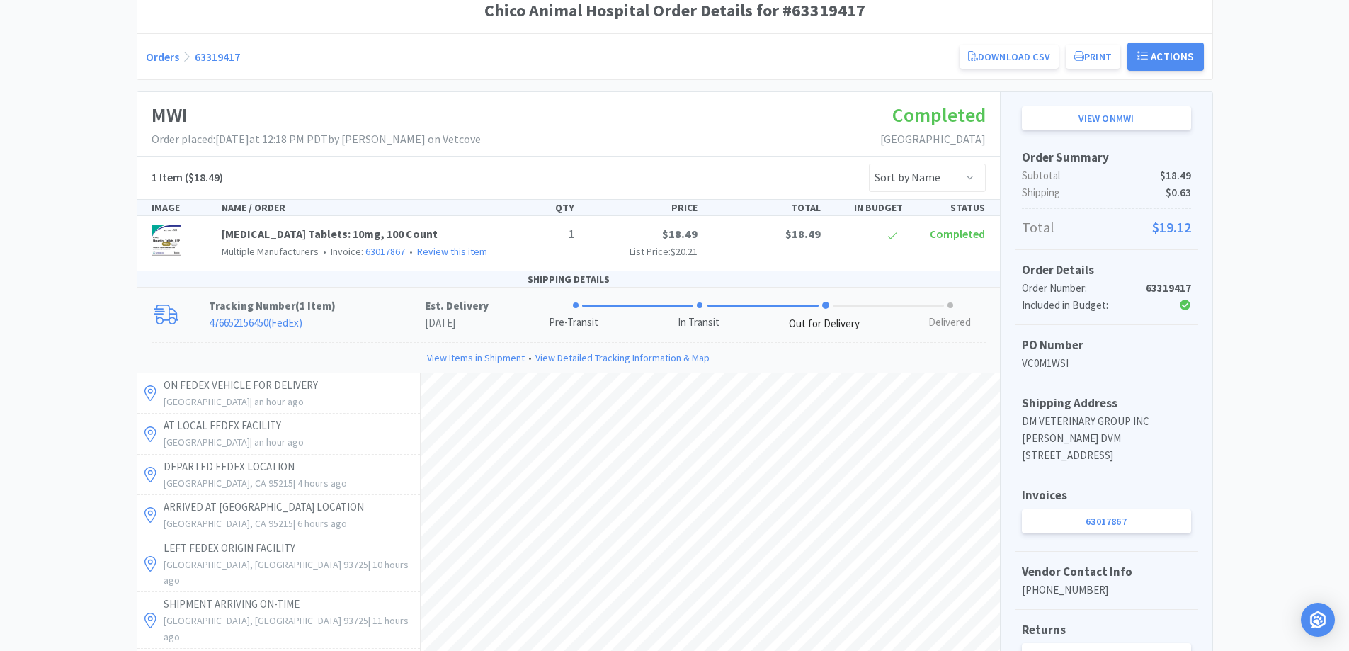
click at [600, 93] on div "MWI Order placed: August 25th, 2025 at 12:18 PM PDT by Jessica Hayes on Vetcove…" at bounding box center [568, 124] width 862 height 64
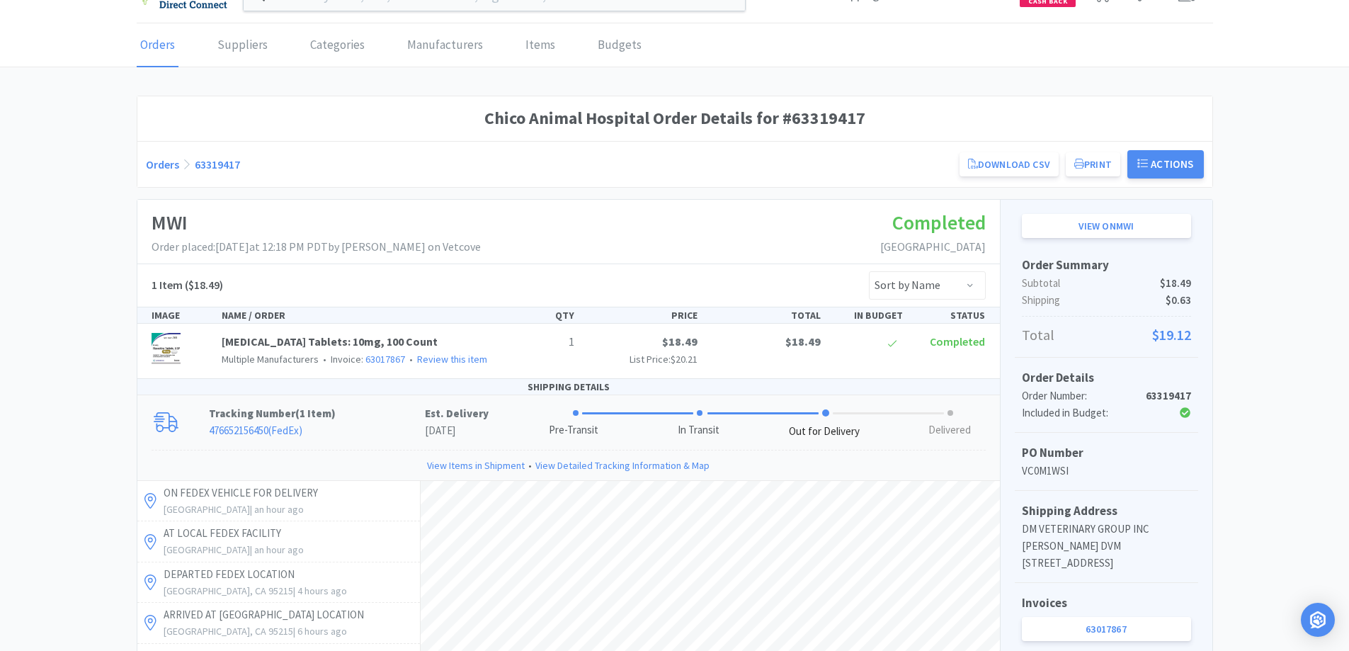
scroll to position [0, 0]
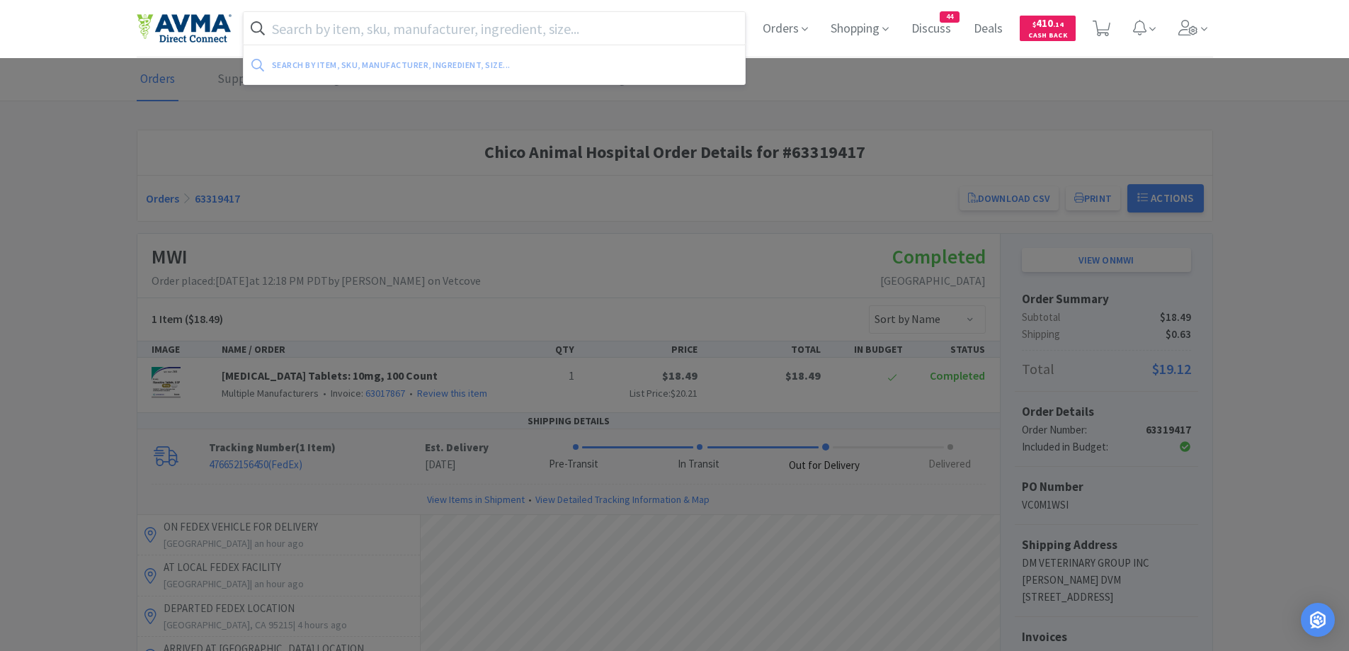
click at [371, 25] on input "text" at bounding box center [495, 28] width 502 height 33
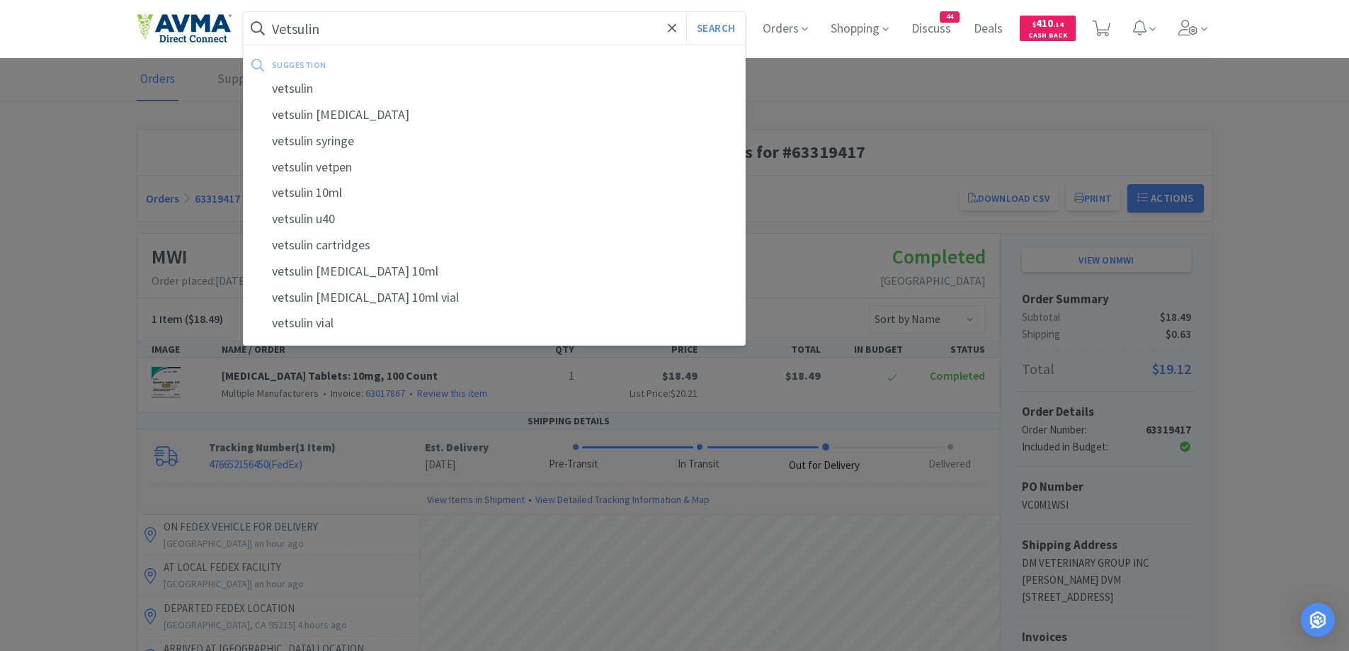
type input "Vetsulin"
click at [686, 12] on button "Search" at bounding box center [715, 28] width 59 height 33
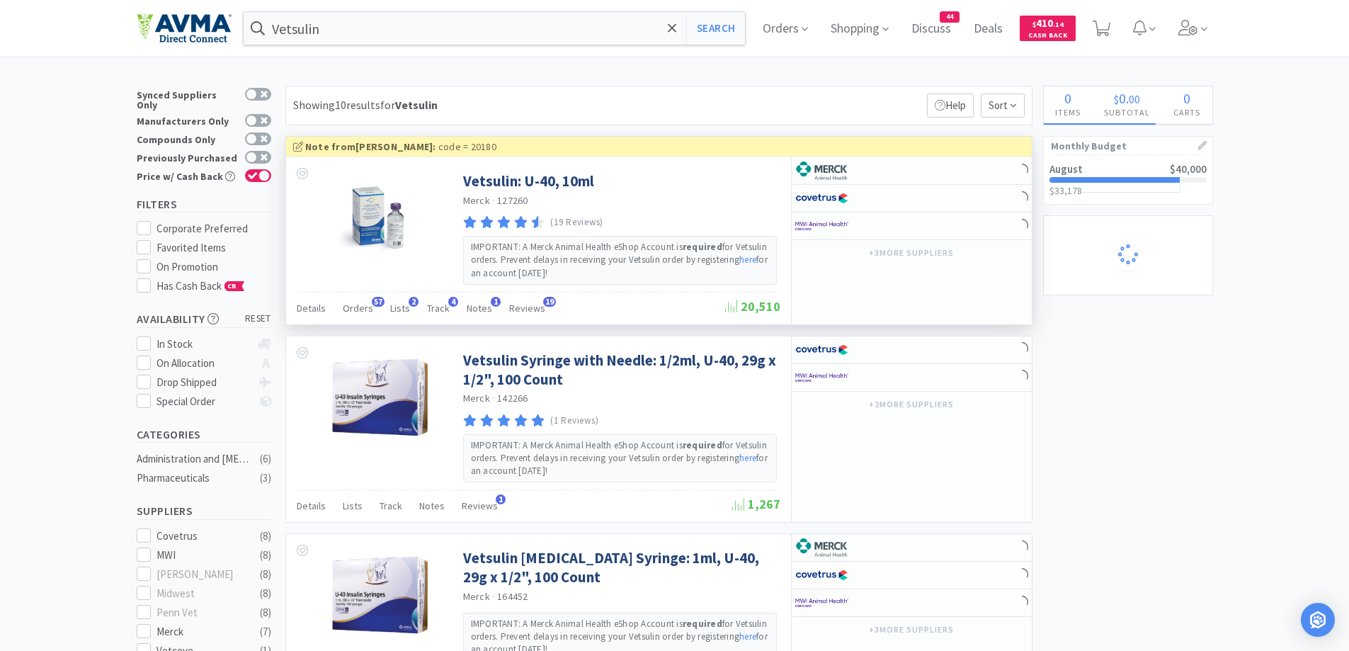
select select "1"
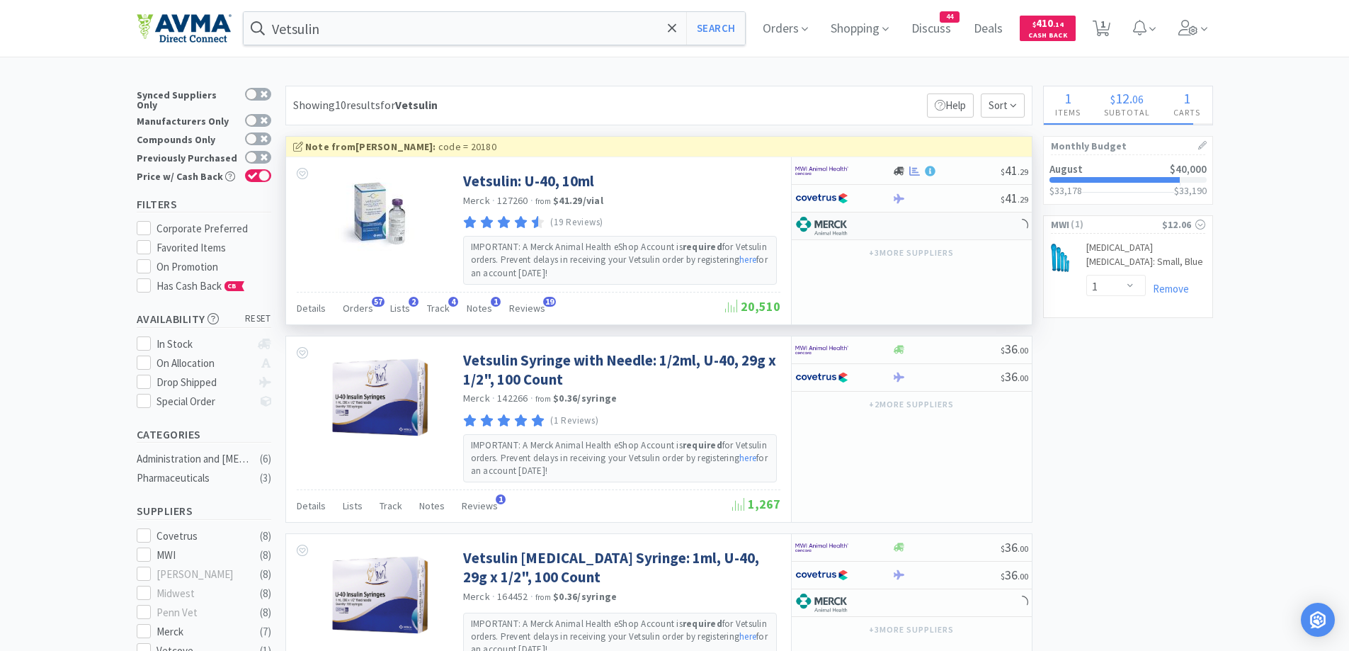
click at [882, 233] on div at bounding box center [843, 226] width 97 height 24
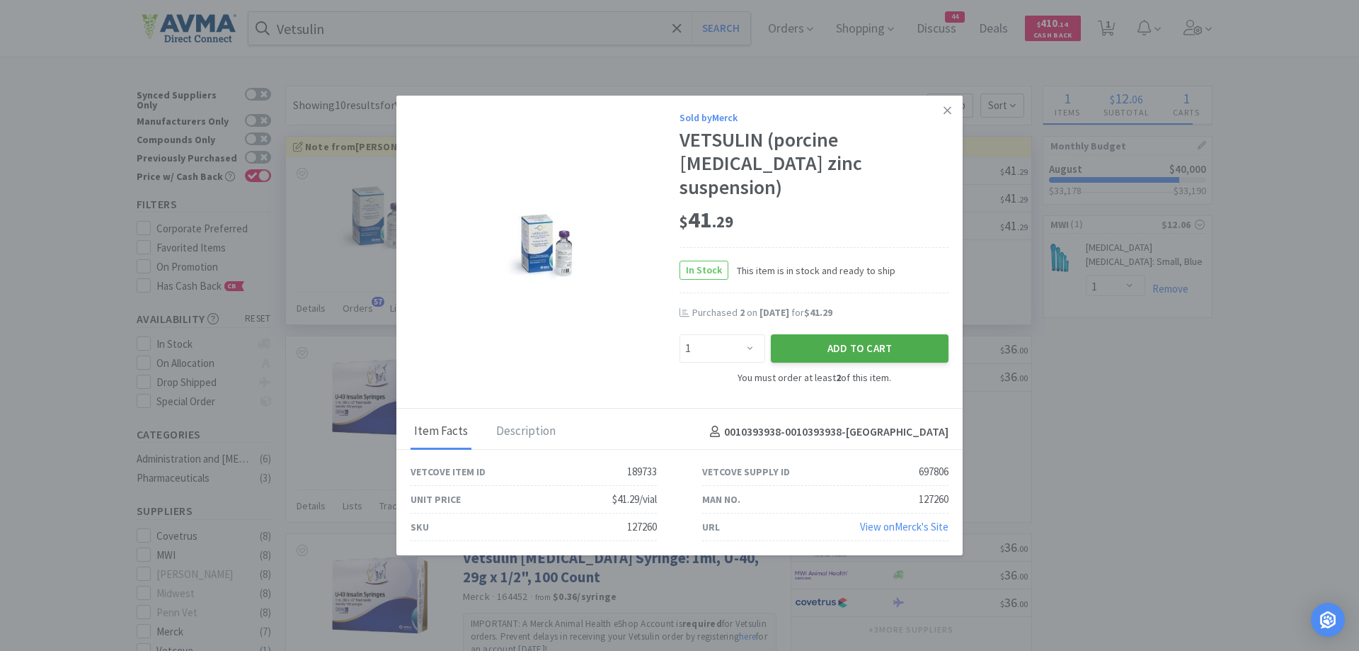
click at [848, 346] on button "Add to Cart" at bounding box center [860, 348] width 178 height 28
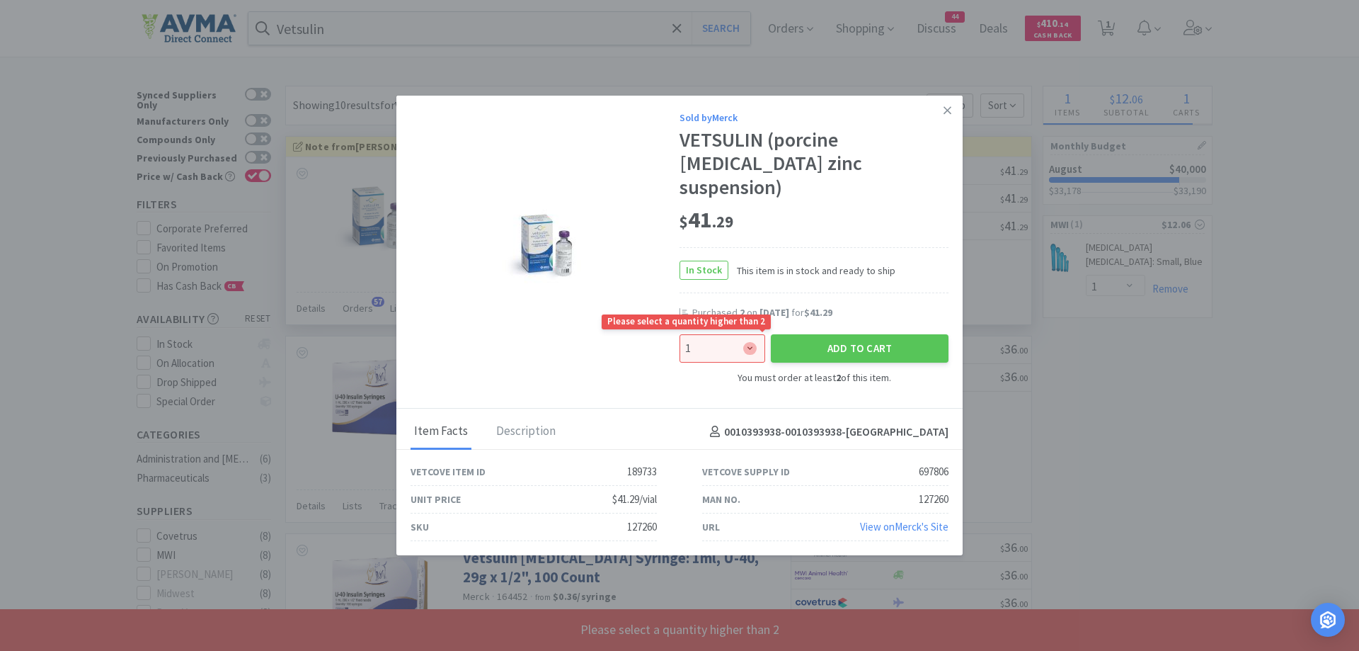
click at [748, 339] on select "Enter Quantity 2 3 4 5 6 7 8 9 10 11 12 13 14 15 16 17 18 19 20 21 1 Enter Quan…" at bounding box center [723, 348] width 86 height 28
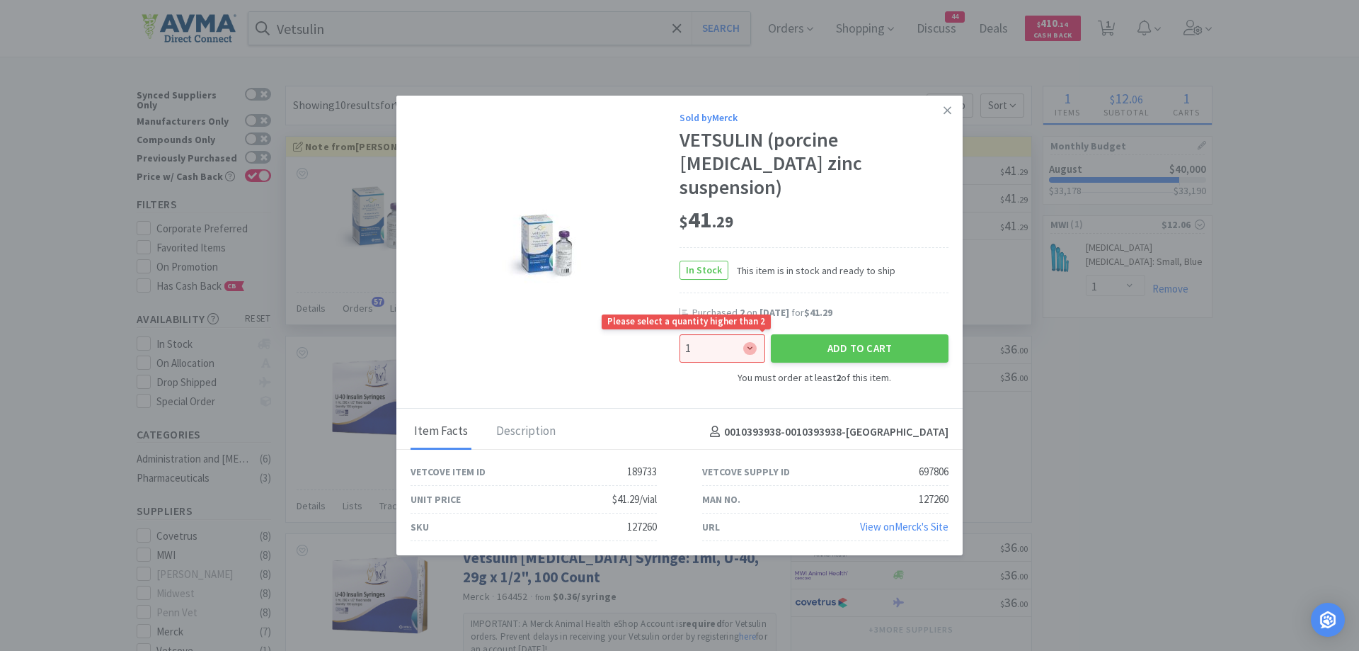
select select "2"
click at [680, 334] on select "Enter Quantity 2 3 4 5 6 7 8 9 10 11 12 13 14 15 16 17 18 19 20 21 1 Enter Quan…" at bounding box center [723, 348] width 86 height 28
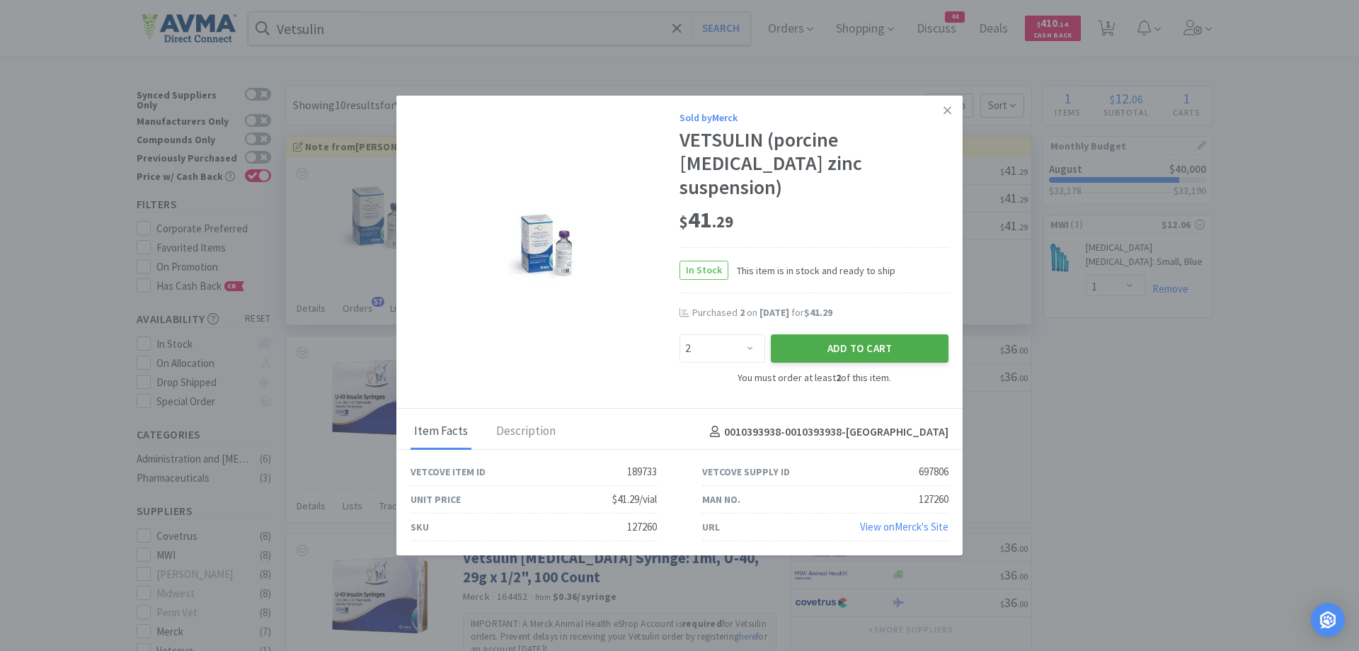
click at [872, 342] on button "Add to Cart" at bounding box center [860, 348] width 178 height 28
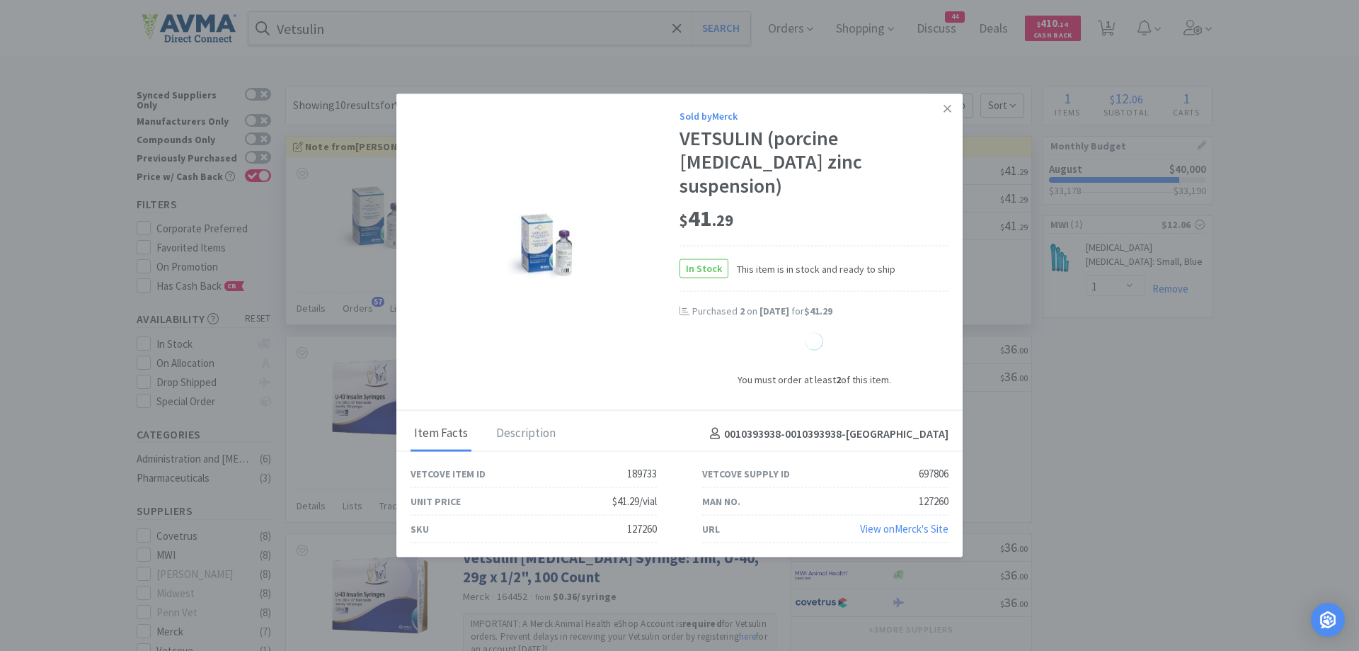
click at [738, 281] on div "IMPORTANT: A Merck Animal Health eShop Account is required for Vetsulin orders.…" at bounding box center [620, 260] width 314 height 49
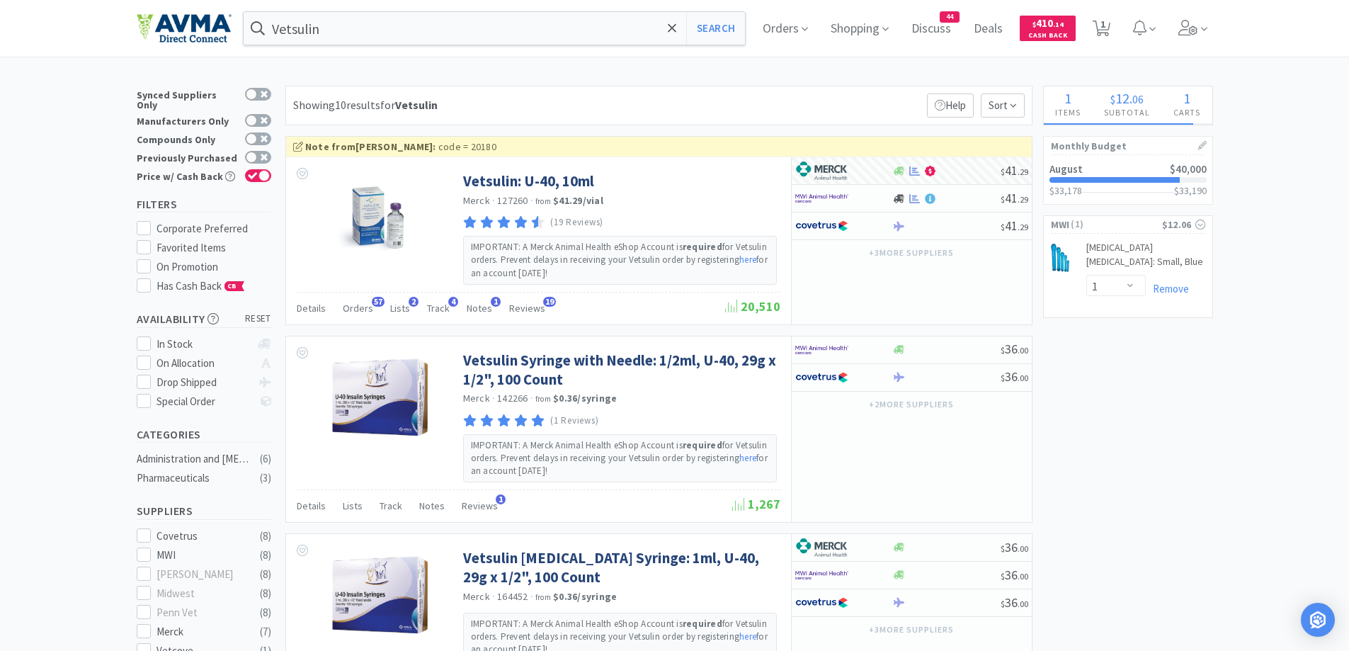
select select "2"
click at [1110, 33] on icon at bounding box center [1101, 29] width 18 height 16
select select "2"
select select "1"
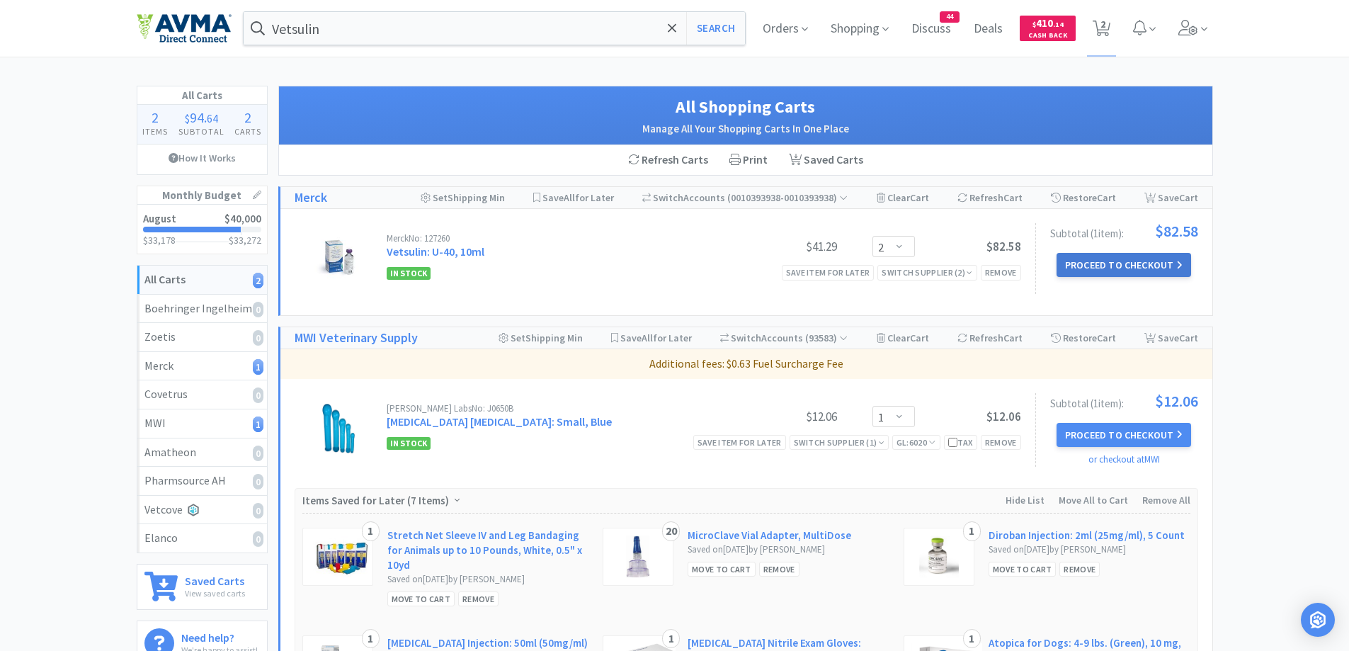
click at [1121, 273] on button "Proceed to Checkout" at bounding box center [1123, 265] width 135 height 24
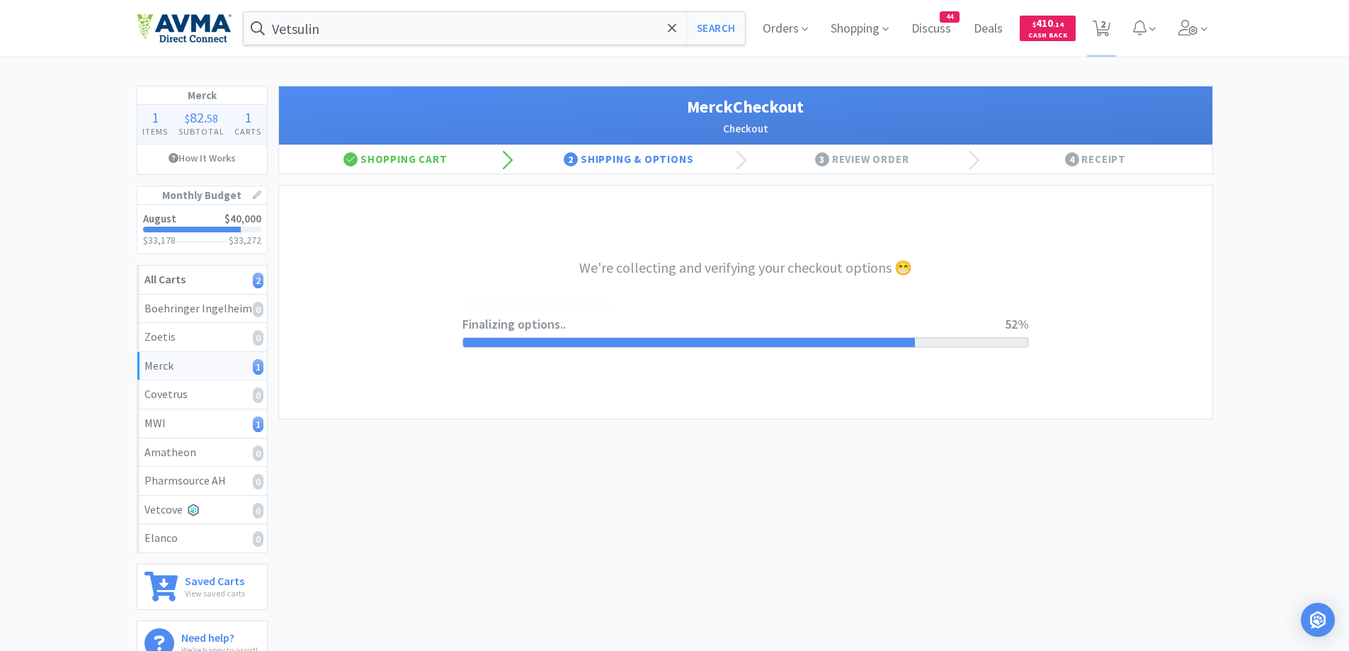
select select "INVOICE"
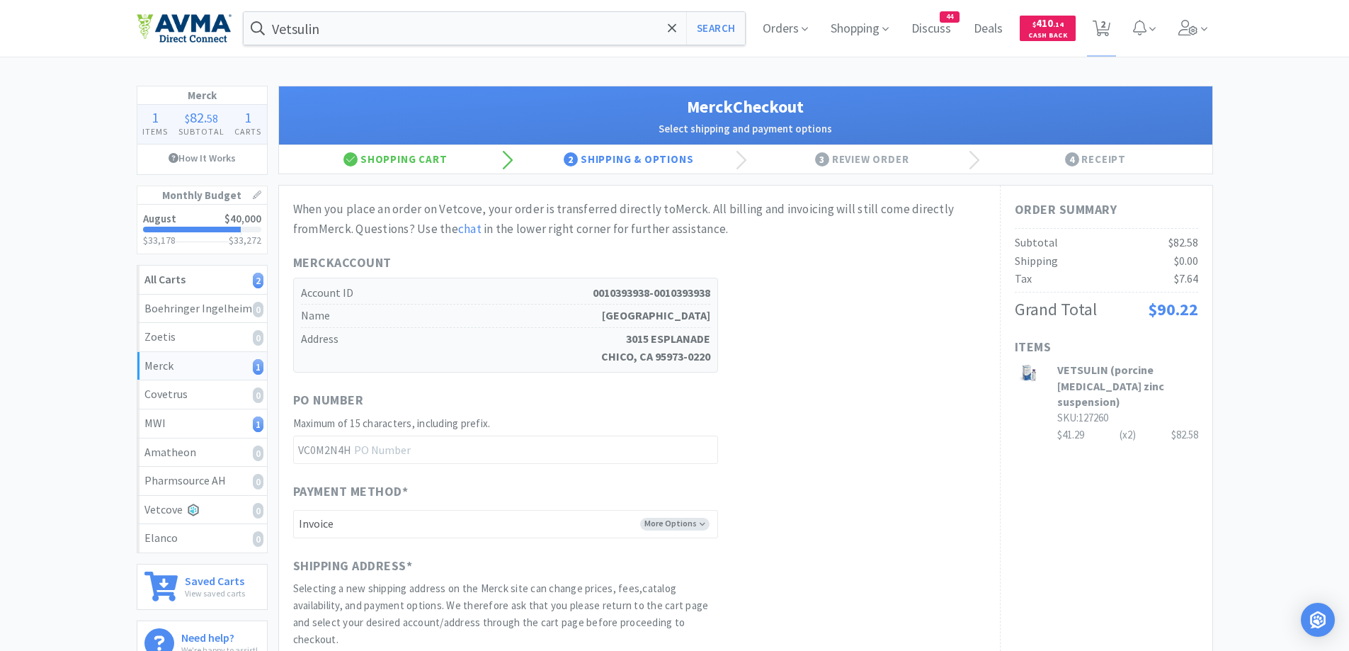
click at [1265, 313] on div "Merck 1 Items $ 82 . 58 Subtotal 1 Carts How It Works Monthly Budget August $40…" at bounding box center [674, 502] width 1349 height 832
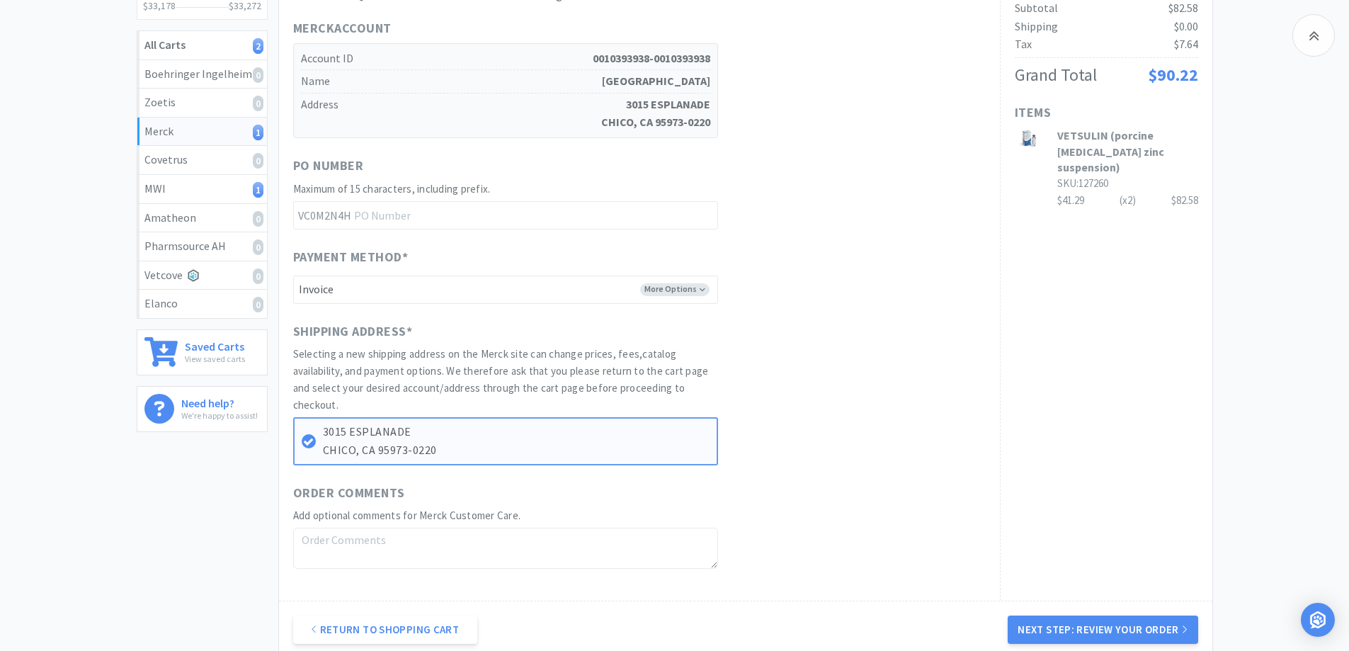
scroll to position [104, 0]
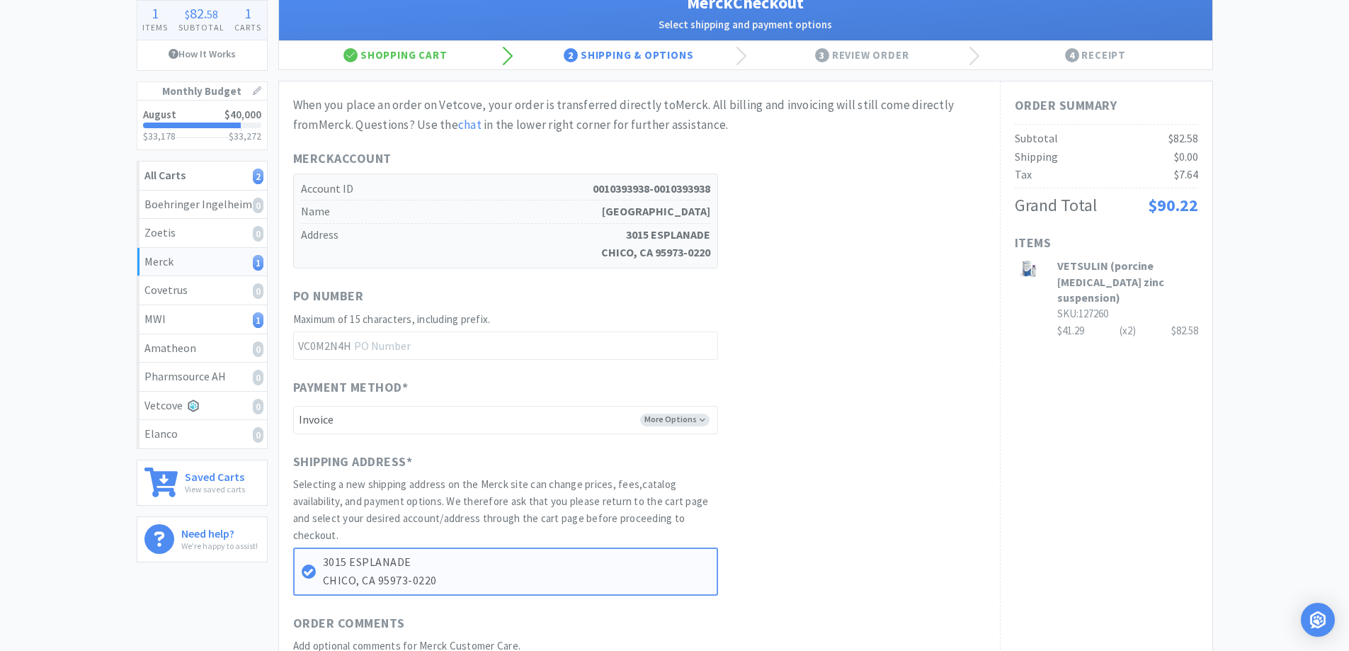
click at [1264, 312] on div "Merck 1 Items $ 82 . 58 Subtotal 1 Carts How It Works Monthly Budget August $40…" at bounding box center [674, 398] width 1349 height 832
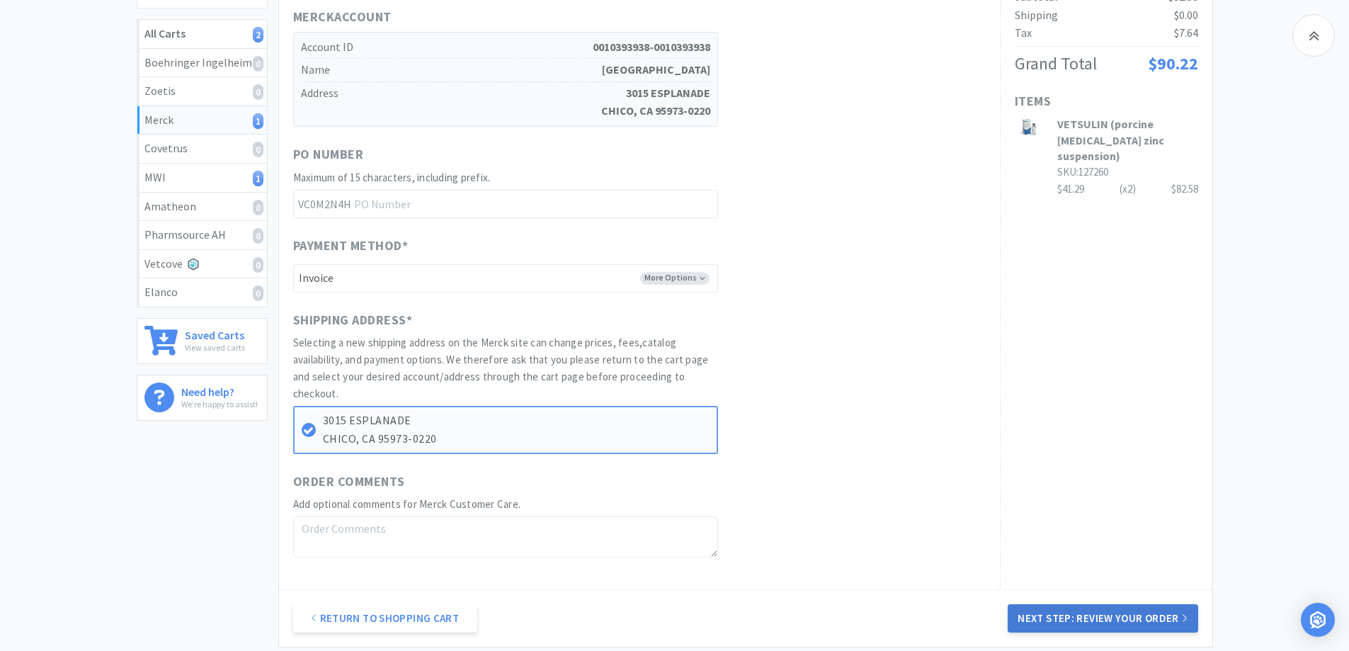
click at [1116, 618] on button "Next Step: Review Your Order" at bounding box center [1102, 618] width 190 height 28
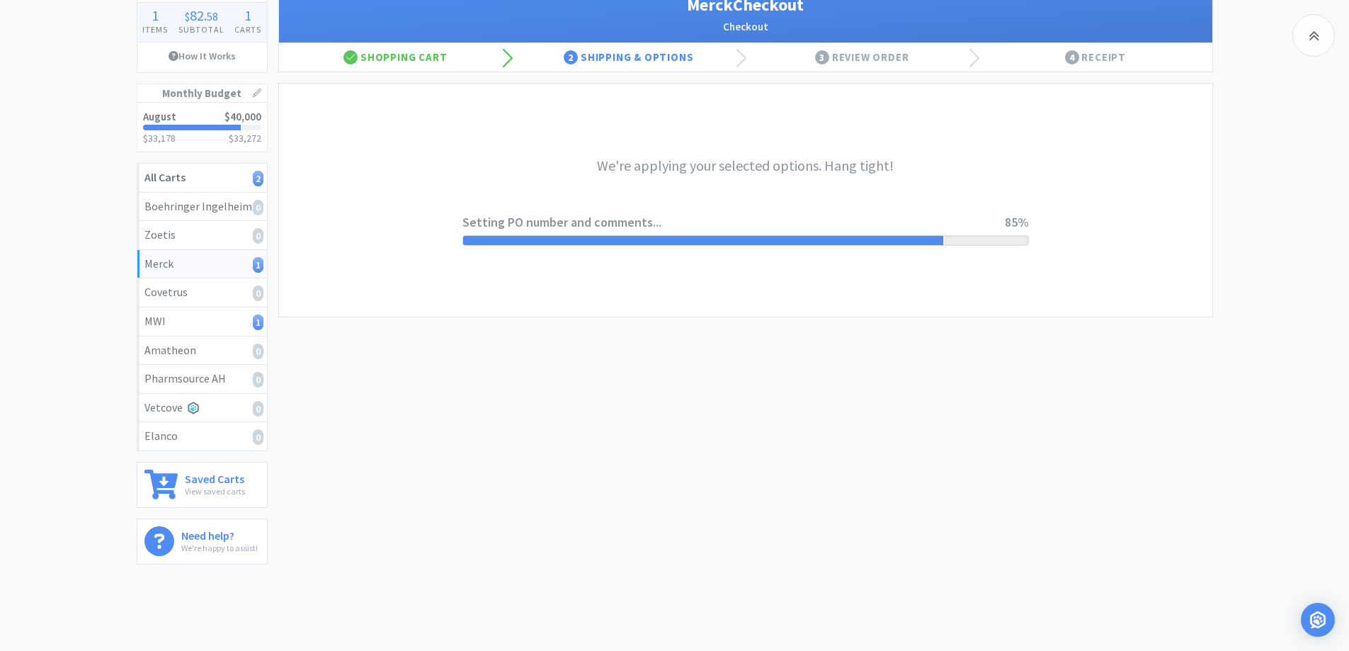
scroll to position [5, 0]
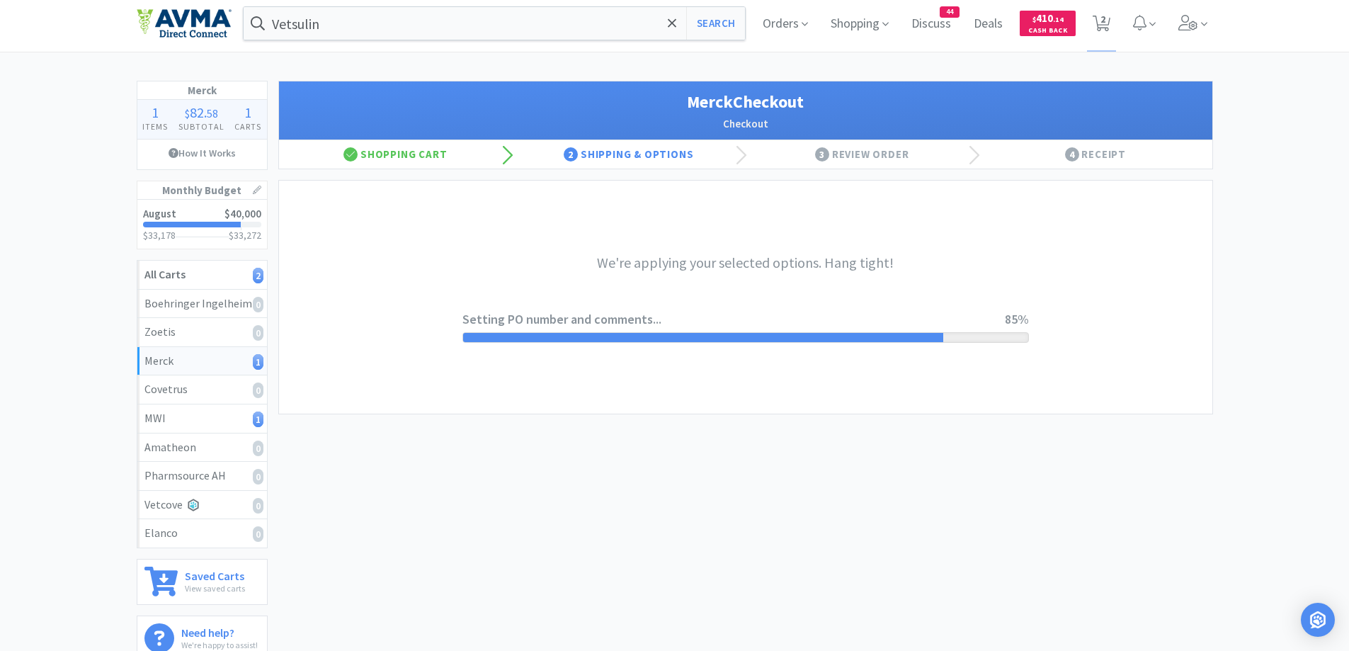
click at [1281, 285] on div "Merck 1 Items $ 82 . 58 Subtotal 1 Carts How It Works Monthly Budget August $40…" at bounding box center [674, 376] width 1349 height 591
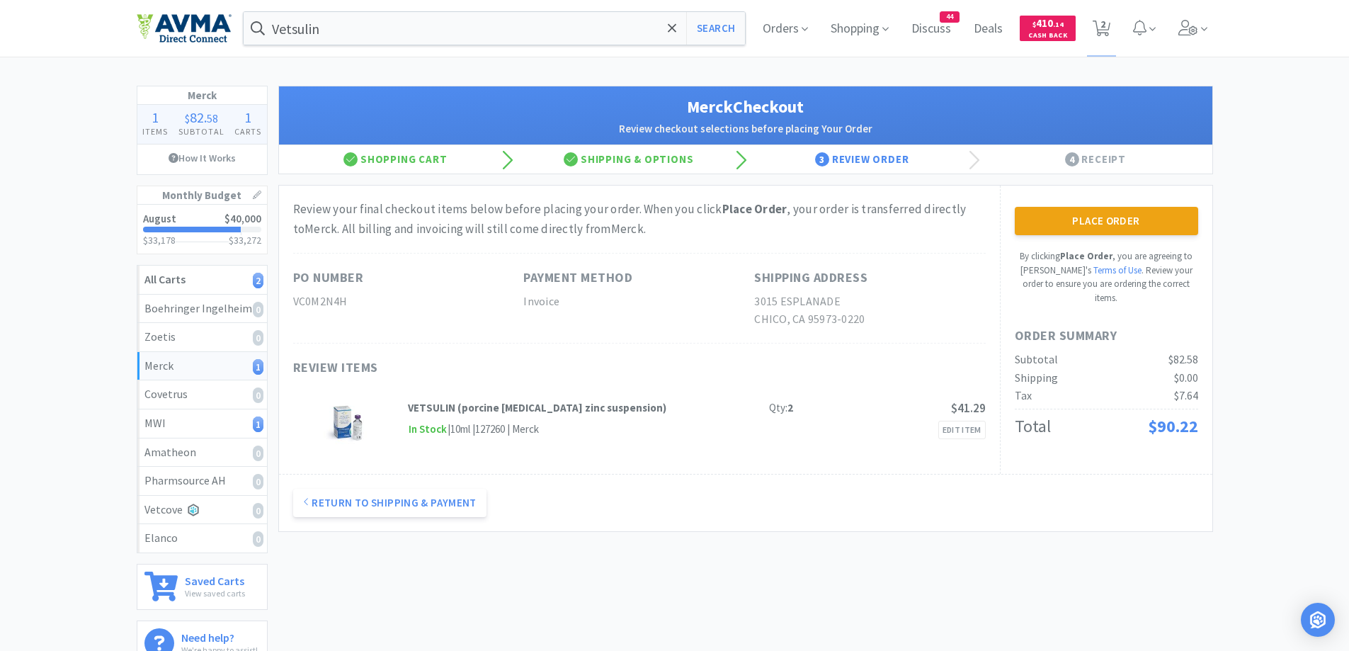
click at [1260, 199] on div "Merck 1 Items $ 82 . 58 Subtotal 1 Carts How It Works Monthly Budget August $40…" at bounding box center [674, 381] width 1349 height 591
click at [1069, 222] on button "Place Order" at bounding box center [1106, 221] width 183 height 28
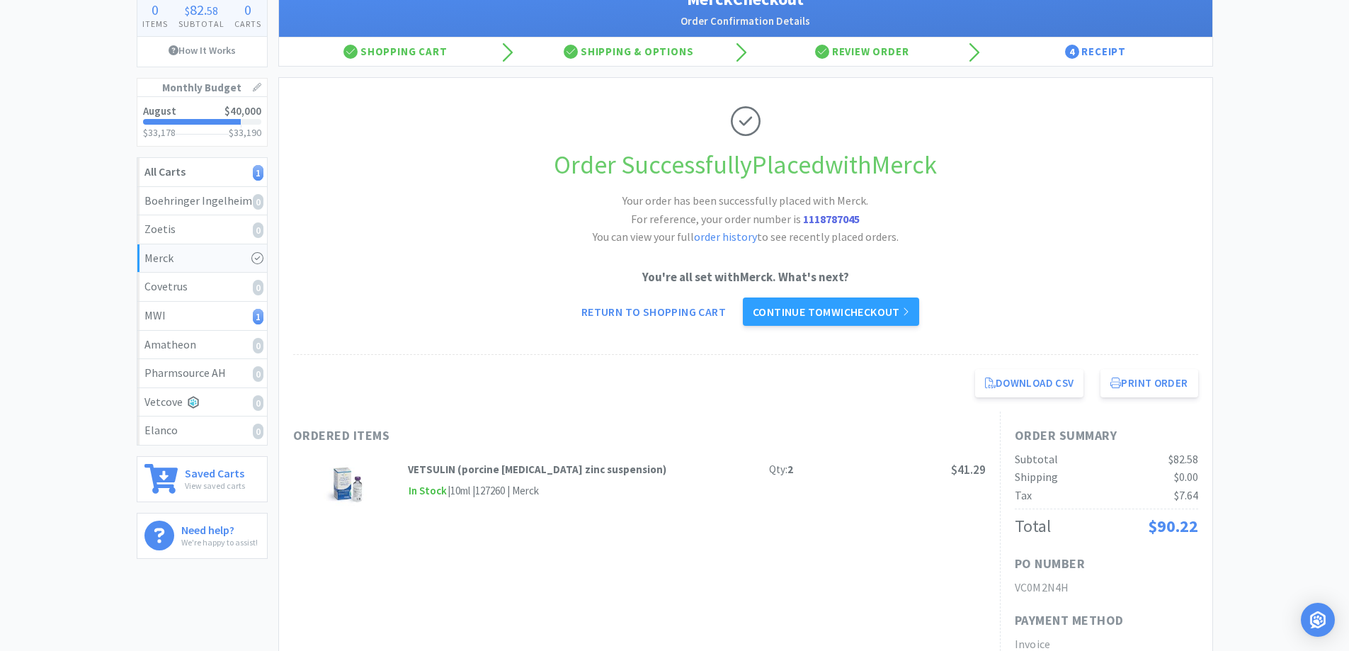
scroll to position [142, 0]
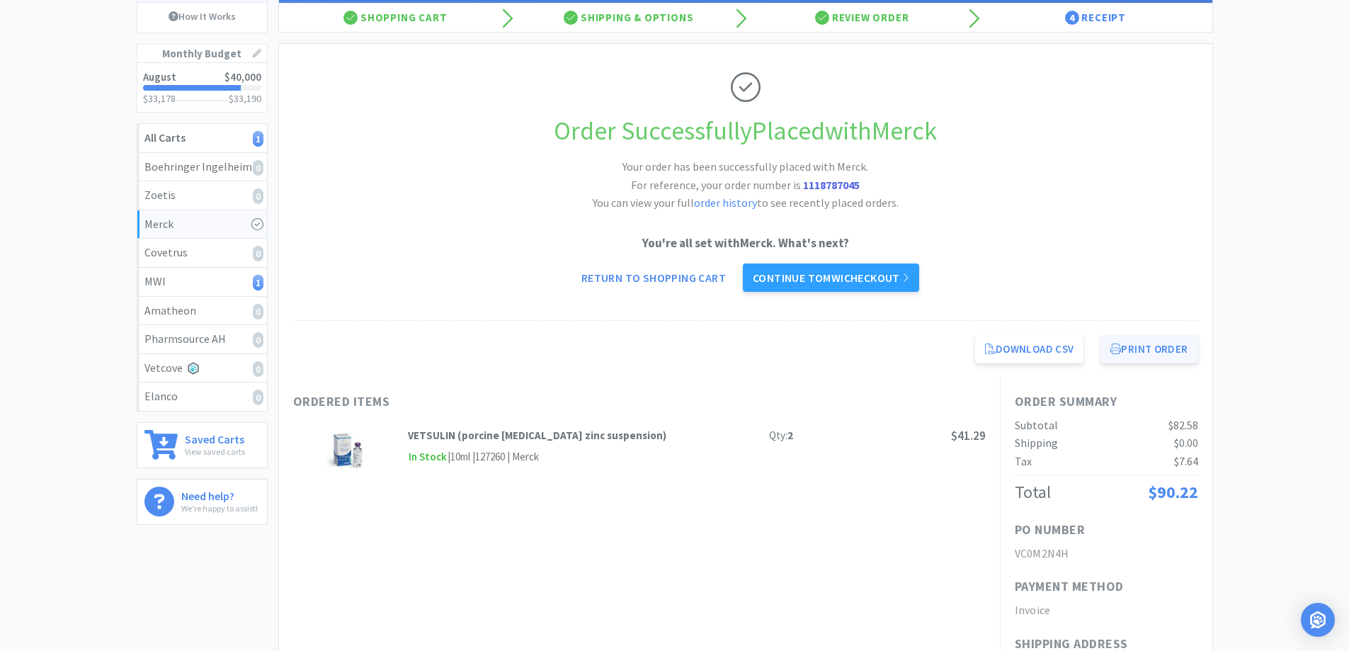
drag, startPoint x: 1188, startPoint y: 352, endPoint x: 1182, endPoint y: 345, distance: 9.5
click at [1188, 352] on button "Print Order" at bounding box center [1148, 349] width 97 height 28
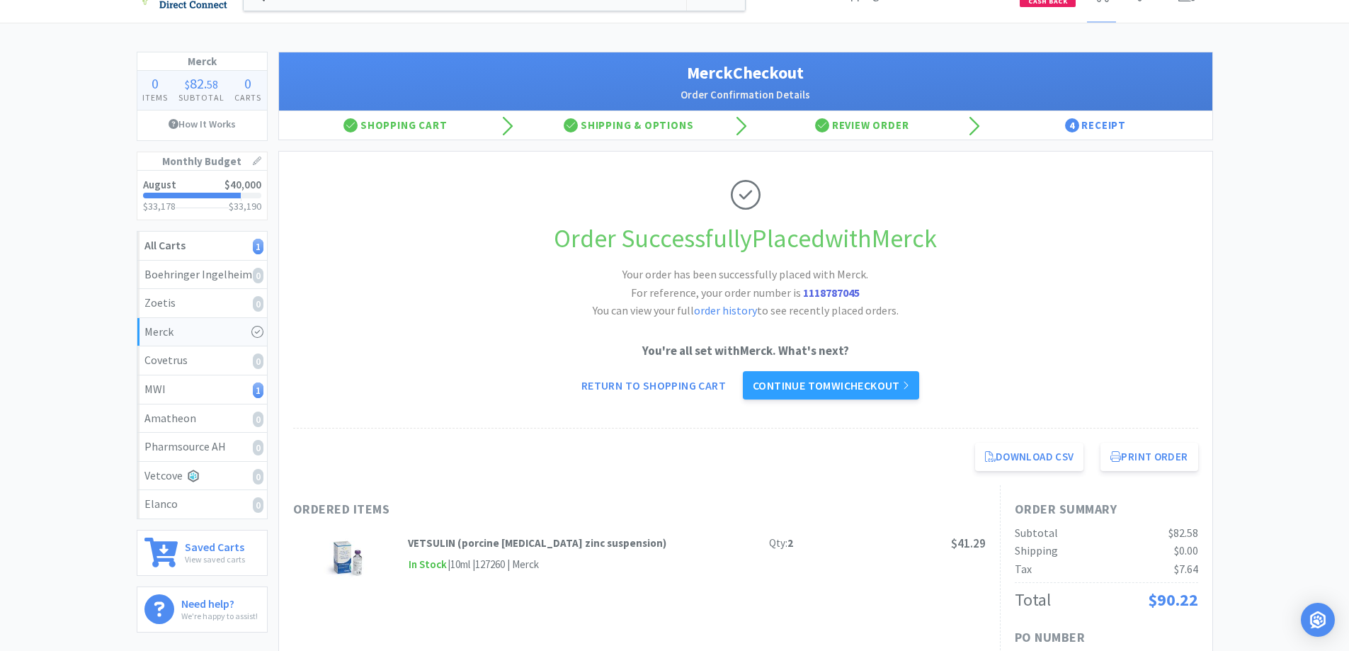
scroll to position [0, 0]
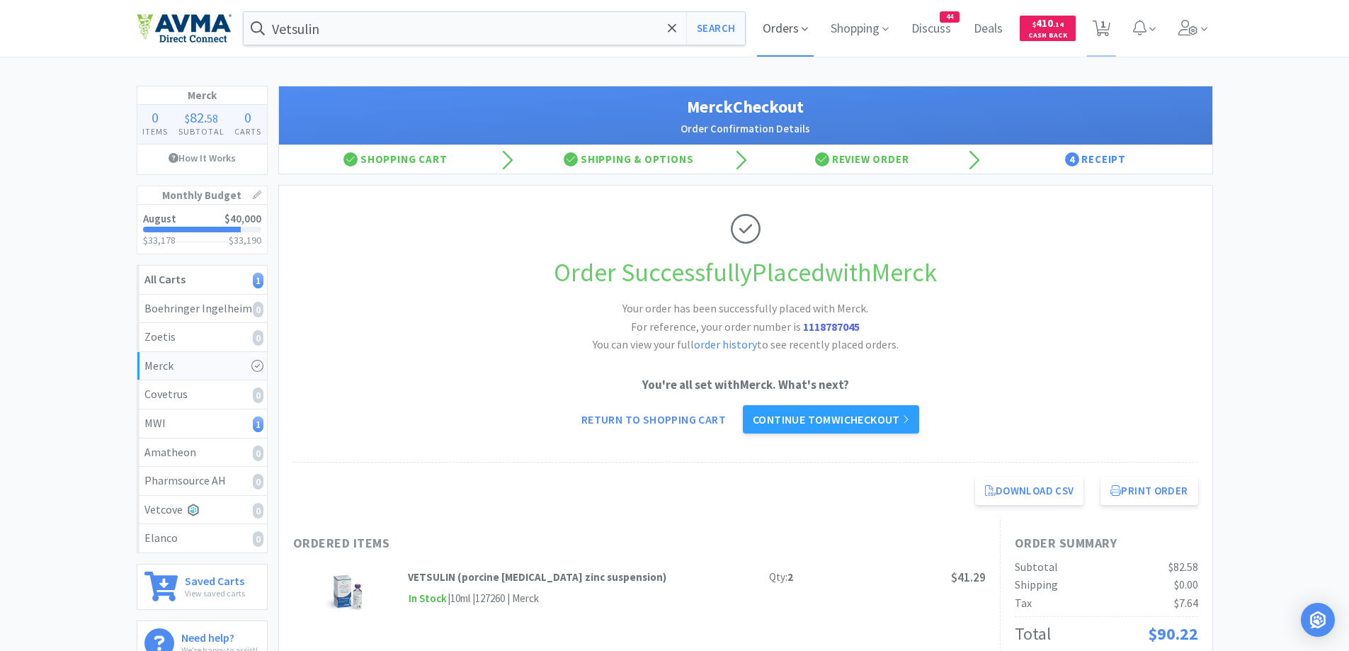
click at [761, 25] on span "Orders" at bounding box center [785, 28] width 57 height 57
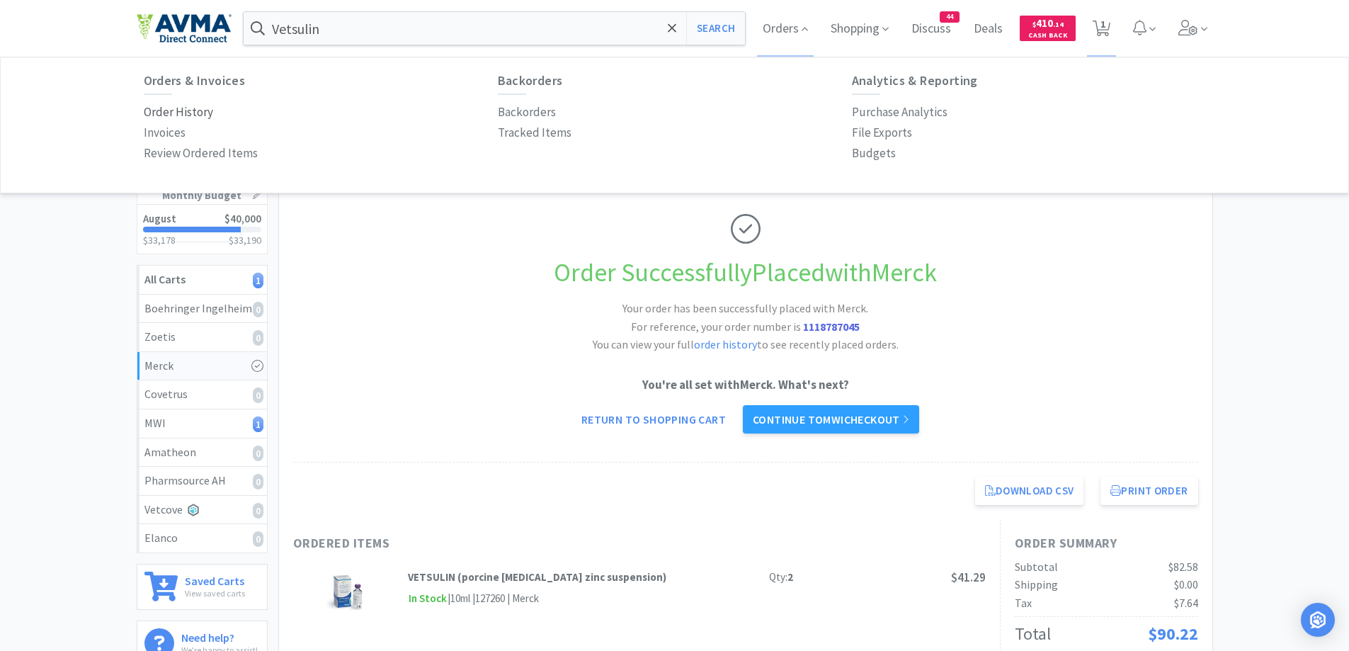
click at [168, 109] on p "Order History" at bounding box center [178, 112] width 69 height 19
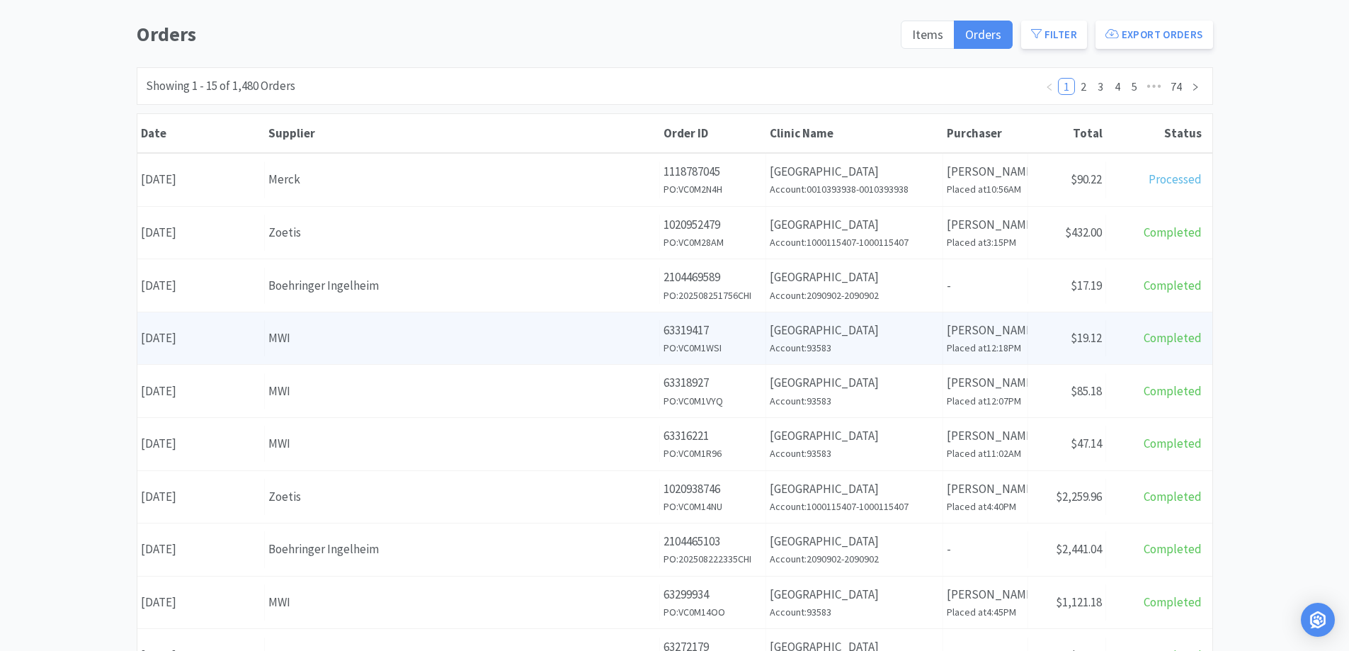
scroll to position [142, 0]
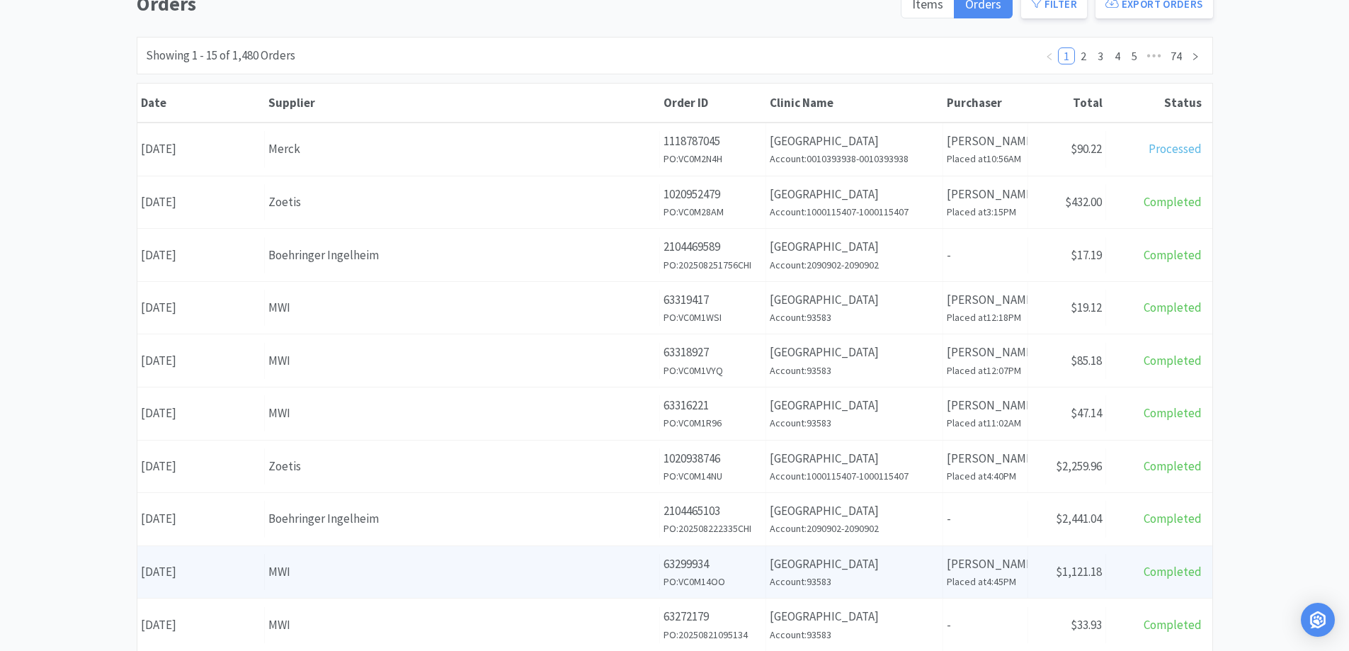
click at [342, 569] on div "MWI" at bounding box center [461, 571] width 387 height 19
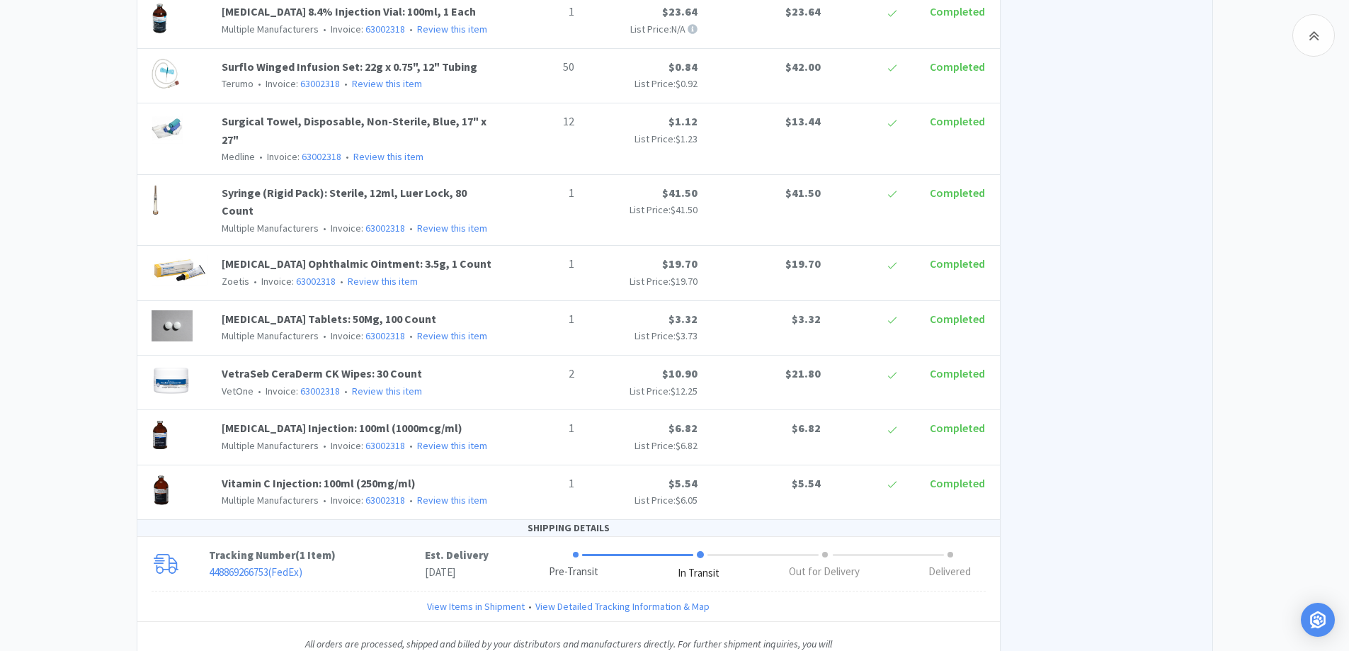
scroll to position [1925, 0]
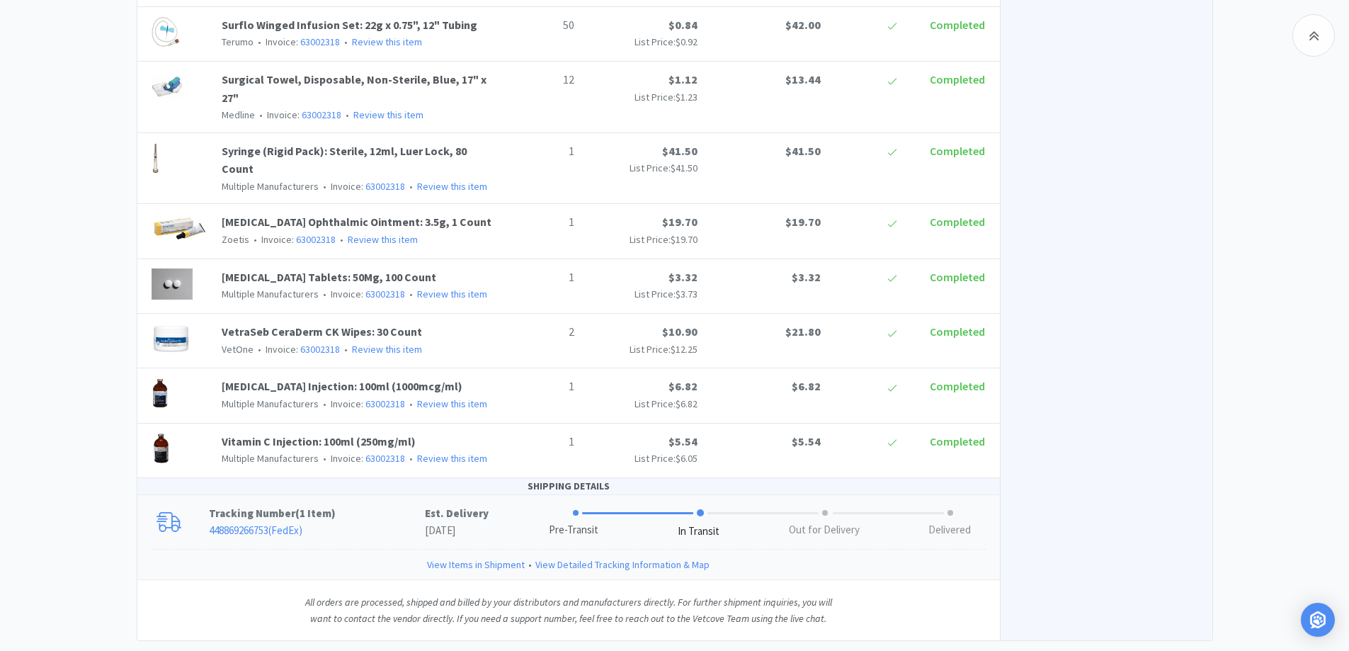
click at [344, 522] on p "448869266753 ( FedEx )" at bounding box center [317, 530] width 216 height 17
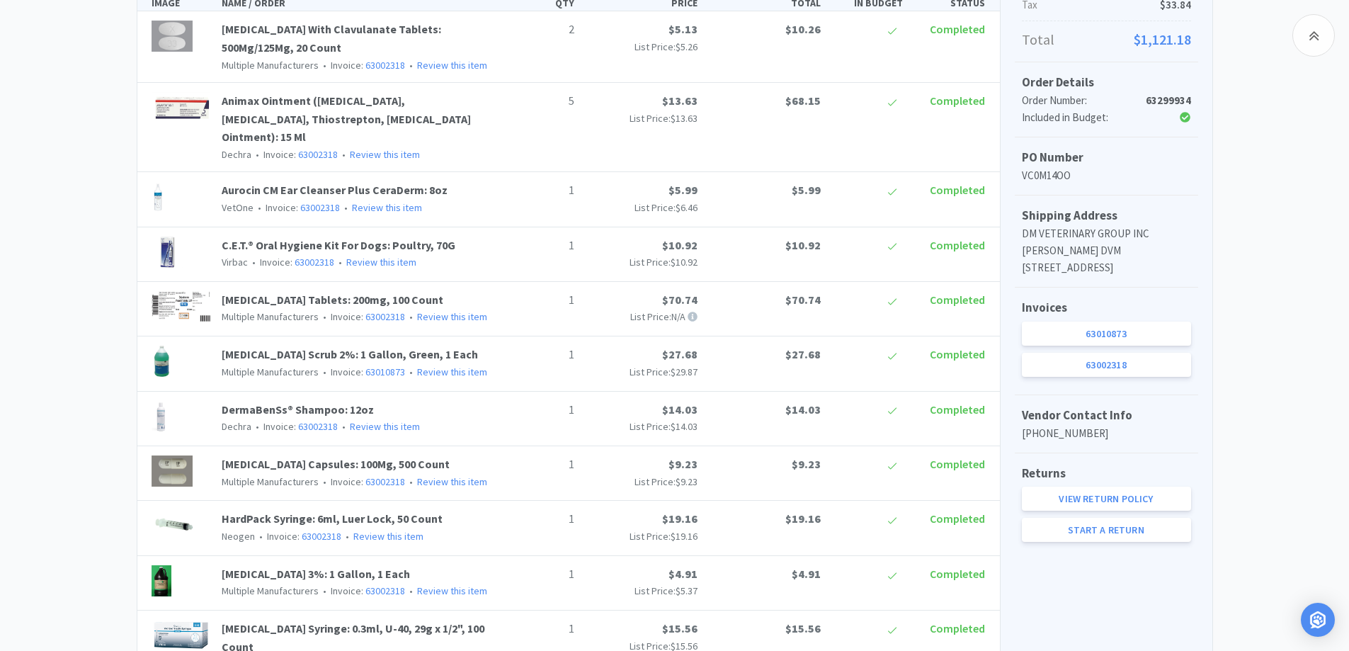
scroll to position [205, 0]
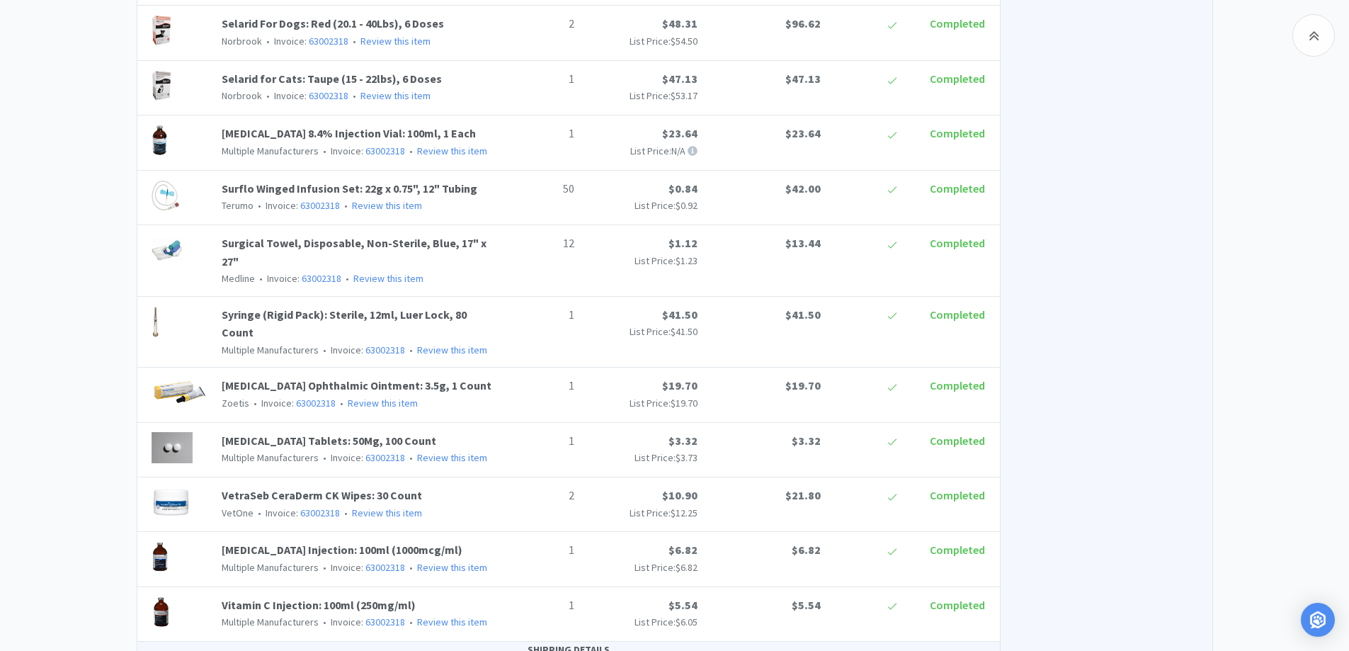
scroll to position [1762, 0]
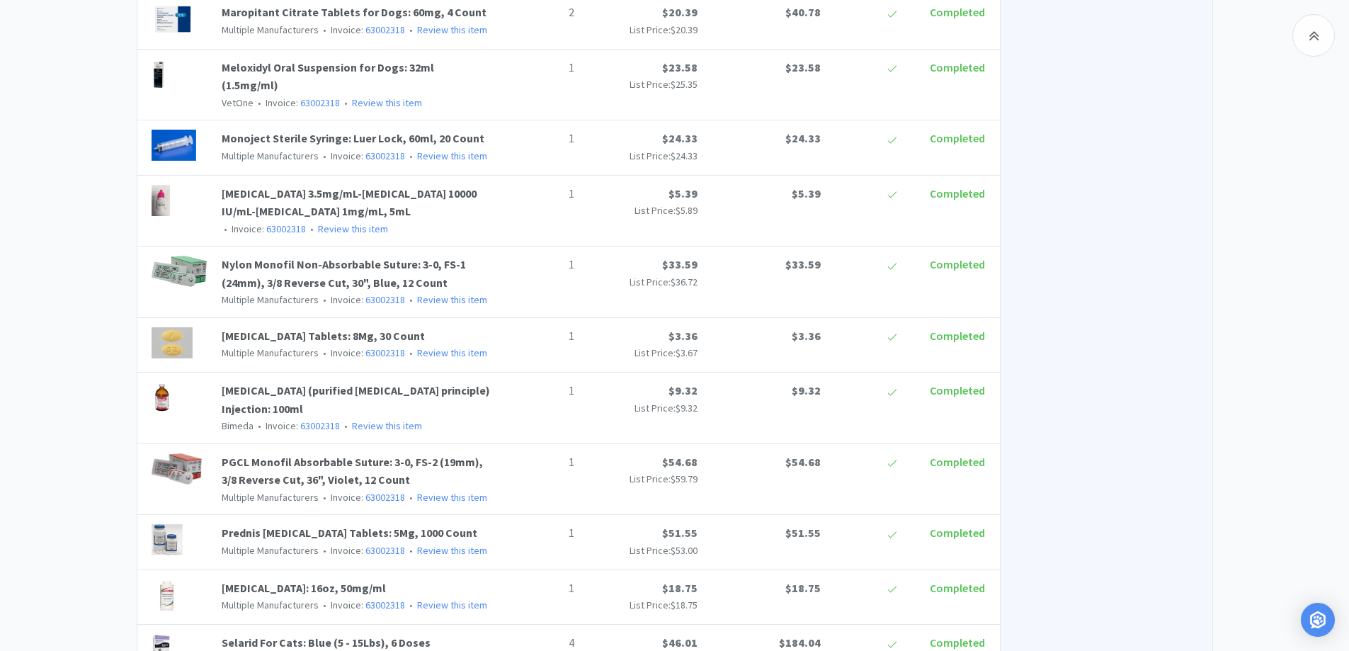
scroll to position [1054, 0]
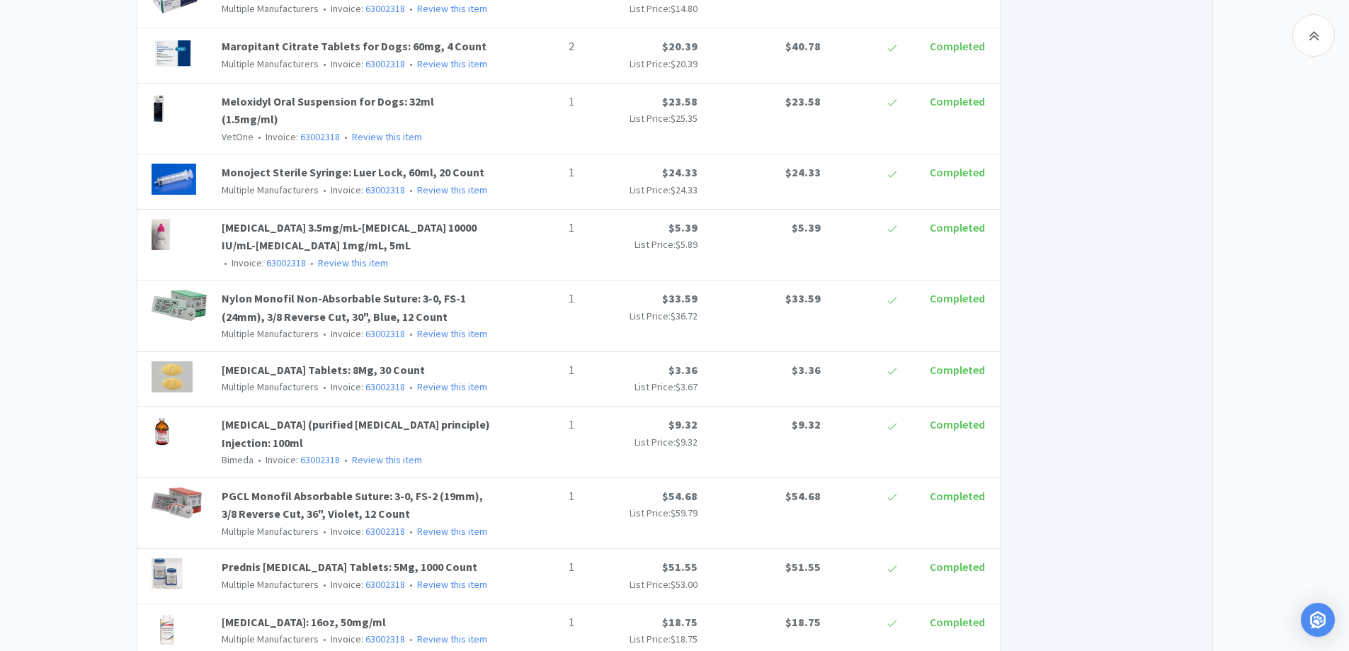
click at [1214, 348] on div "Chico Animal Hospital Order Details for #63299934 Orders 63299934 Download CSV …" at bounding box center [674, 566] width 1349 height 2982
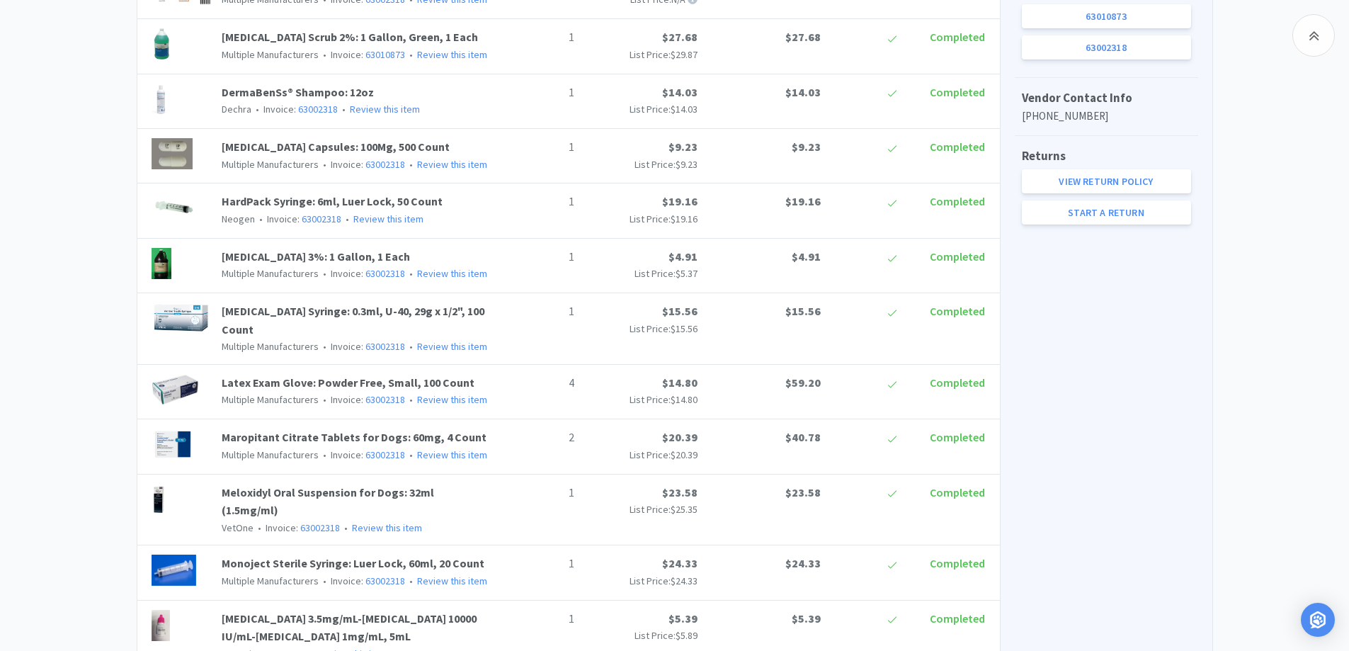
scroll to position [629, 0]
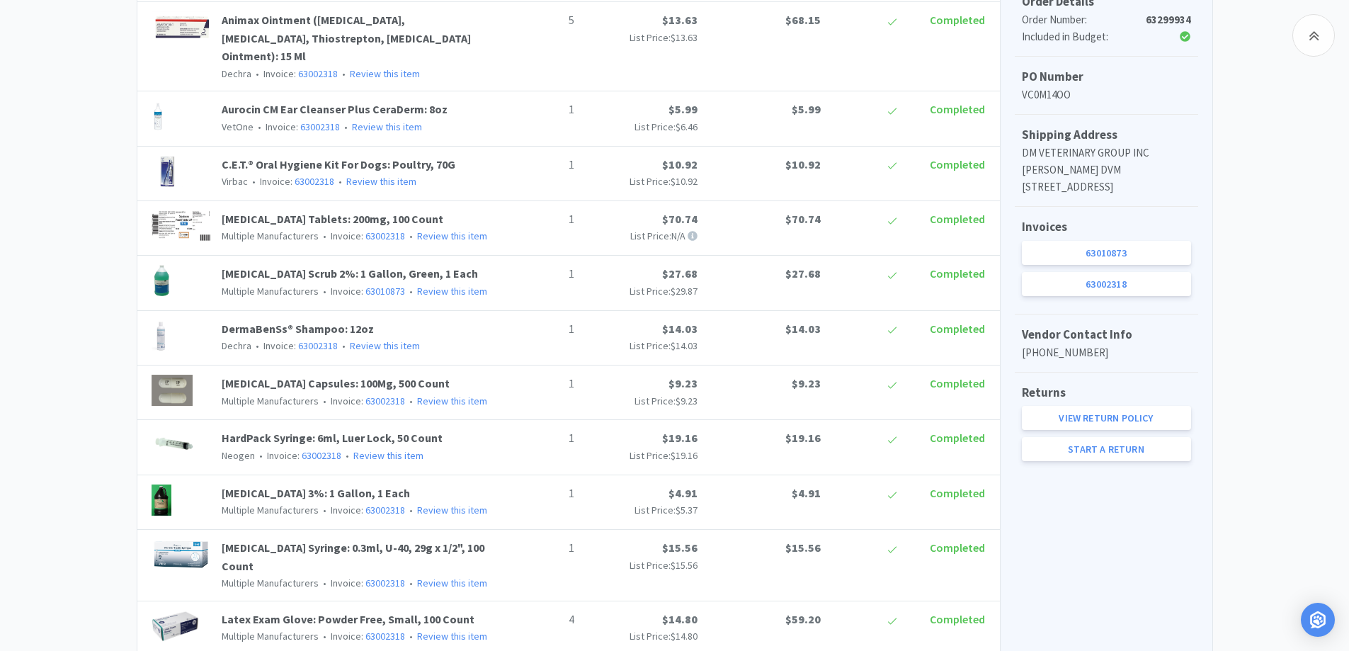
scroll to position [346, 0]
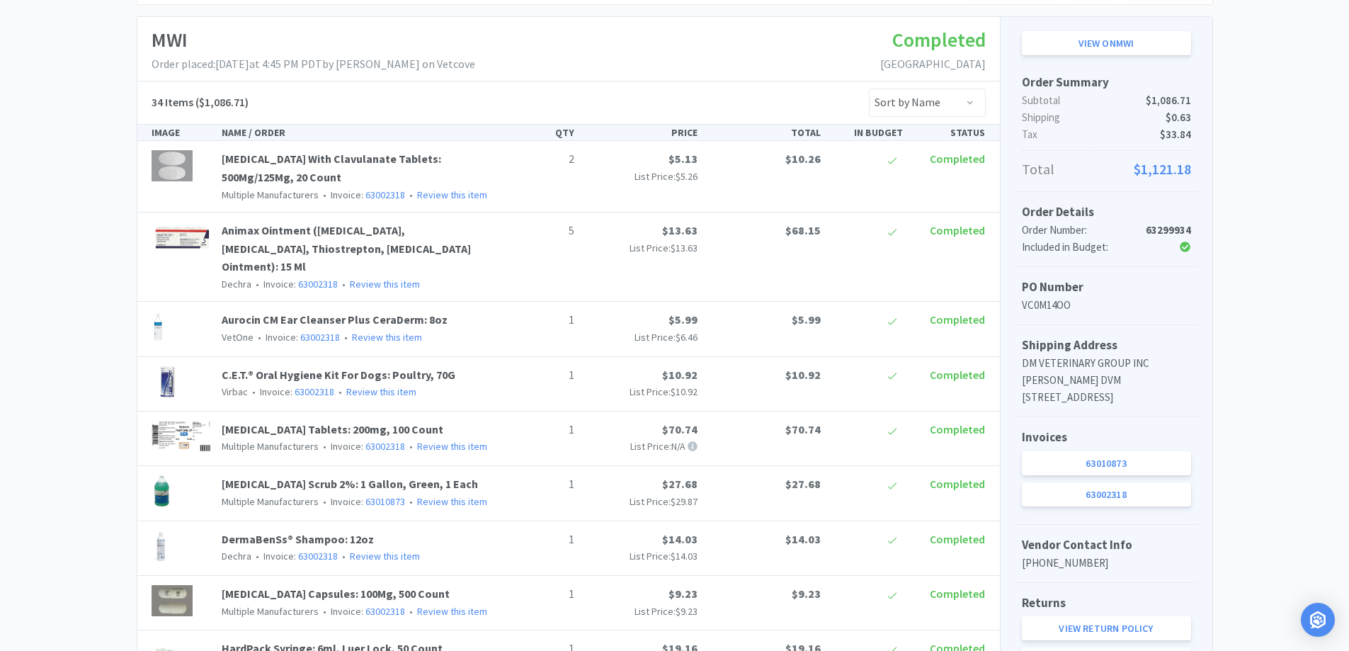
scroll to position [63, 0]
